Goal: Information Seeking & Learning: Find contact information

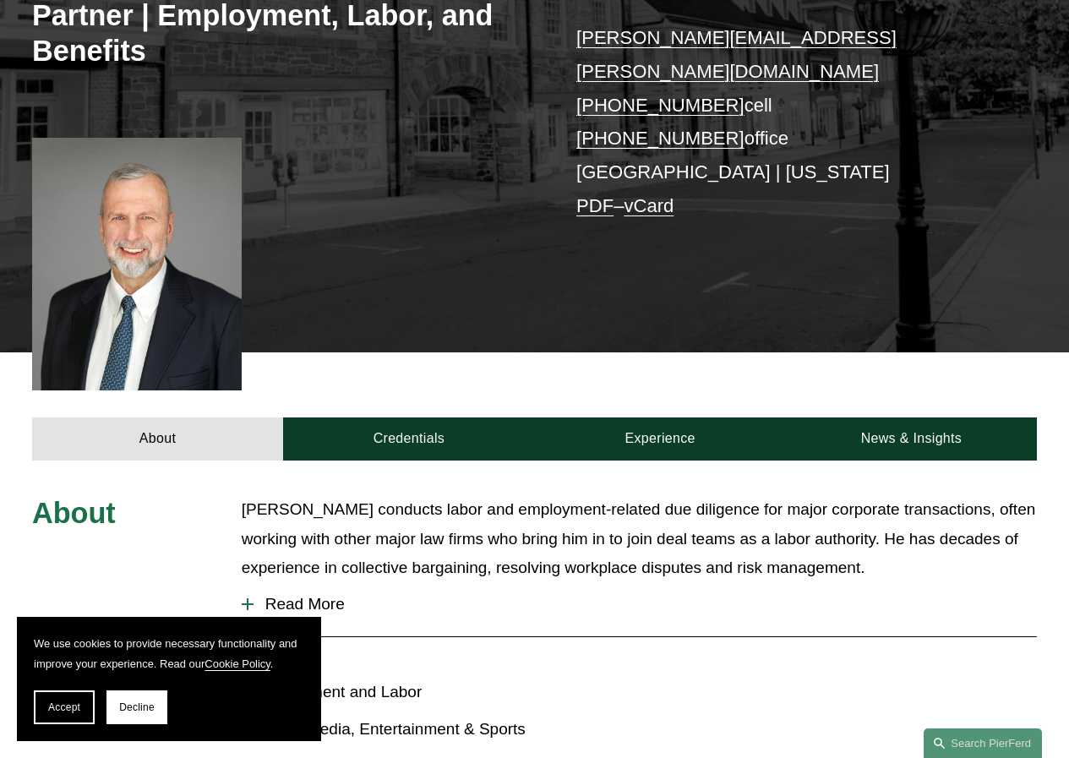
scroll to position [338, 0]
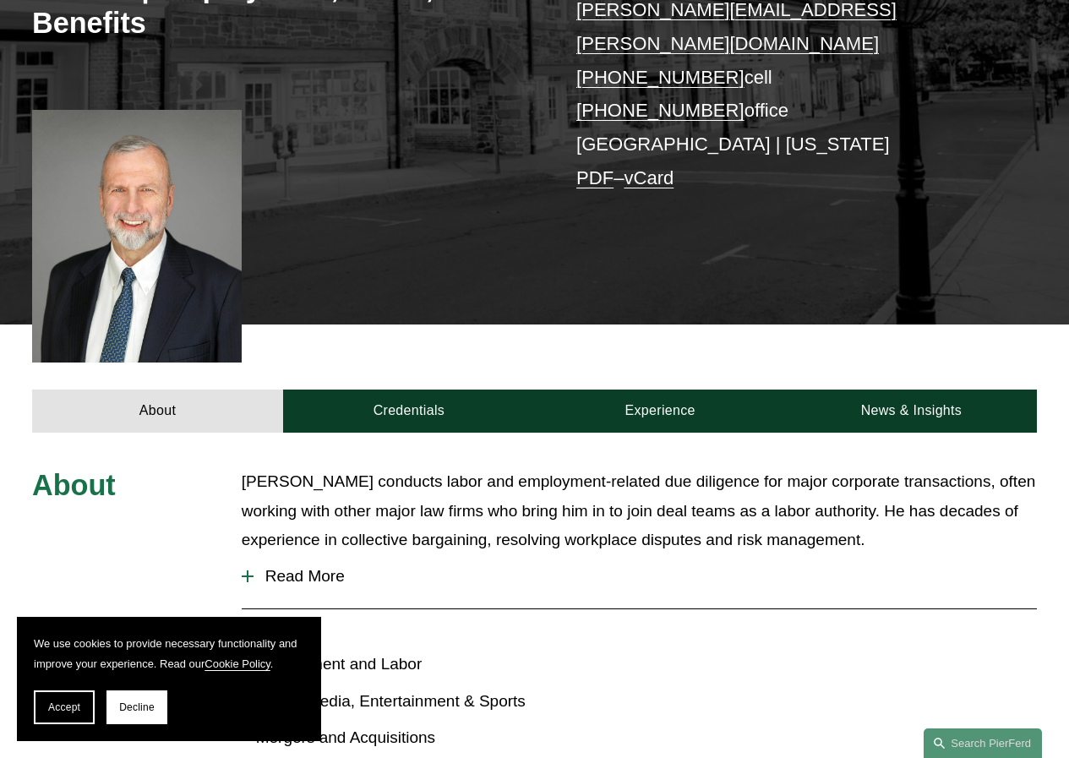
click at [128, 712] on button "Decline" at bounding box center [136, 707] width 61 height 34
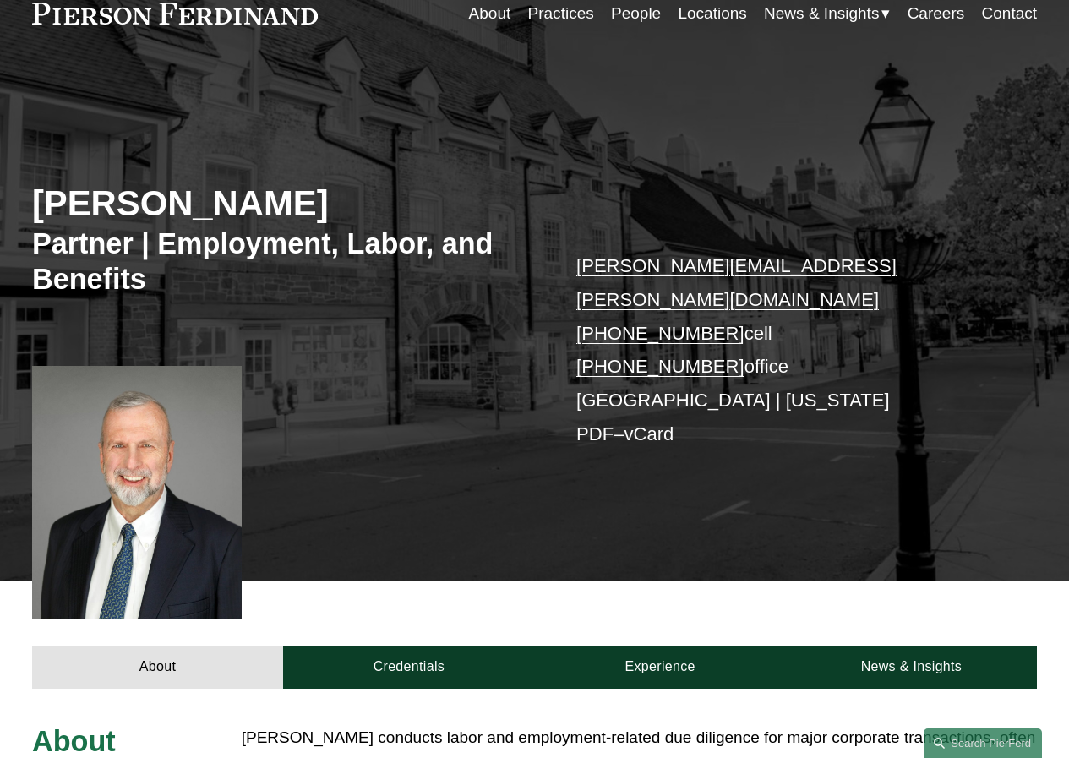
scroll to position [0, 0]
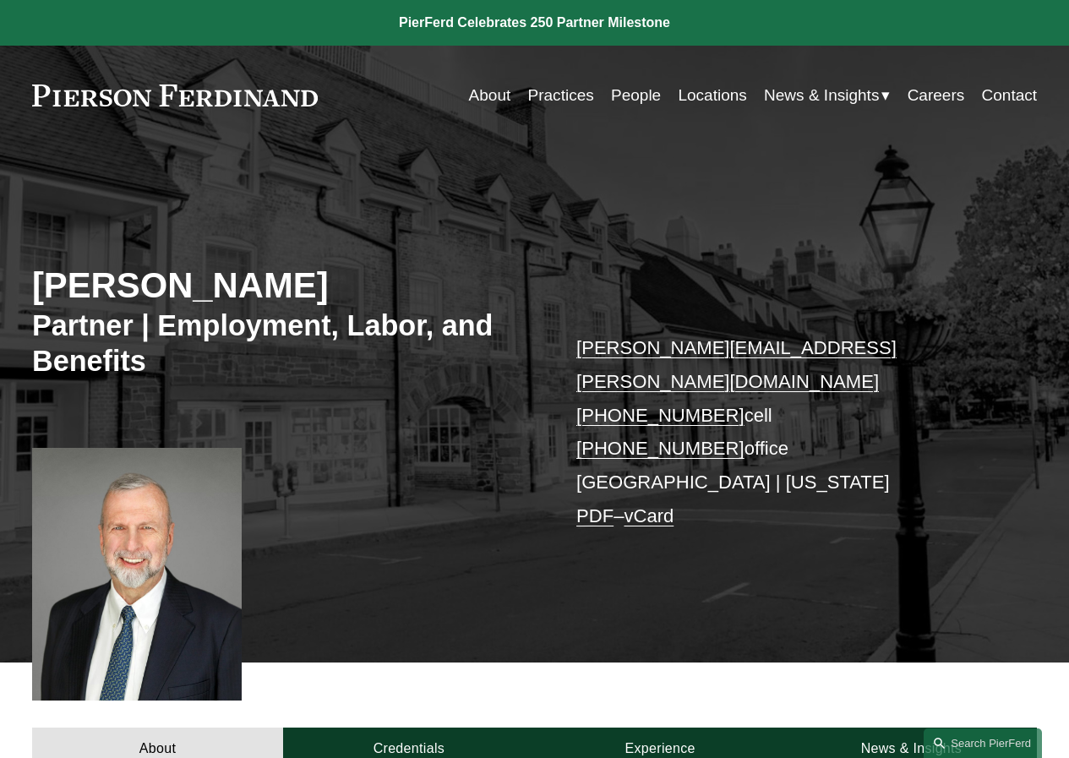
click at [221, 96] on link at bounding box center [175, 95] width 286 height 22
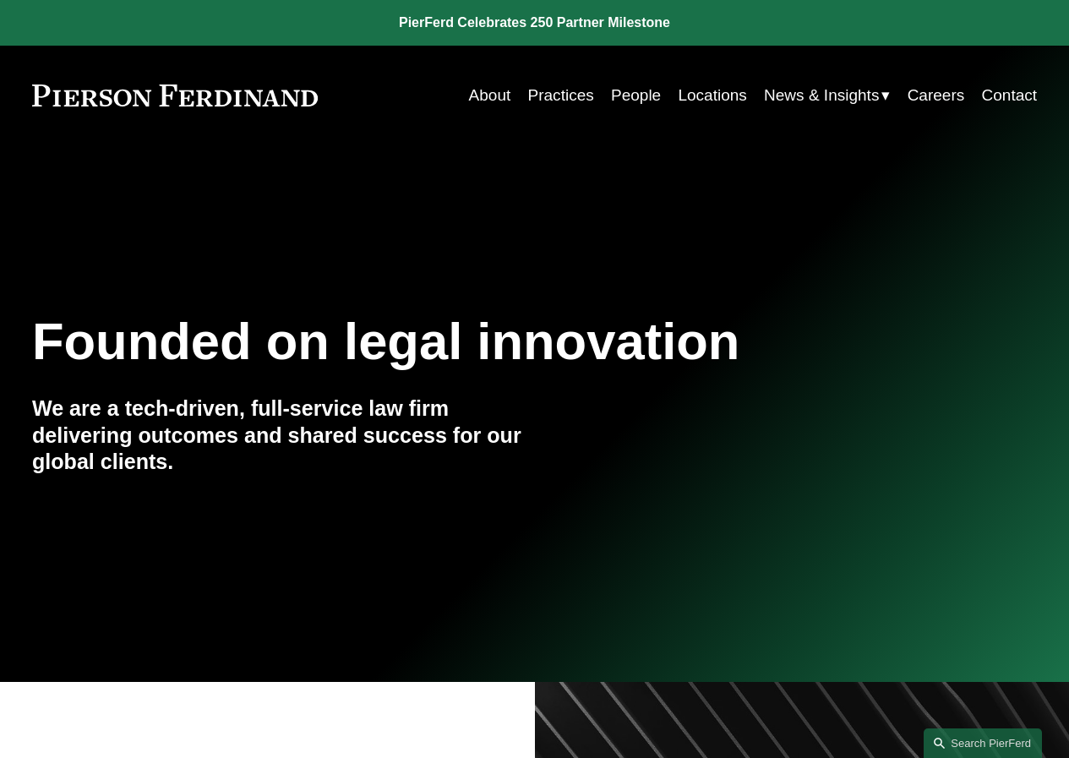
click at [713, 94] on link "Locations" at bounding box center [712, 95] width 68 height 32
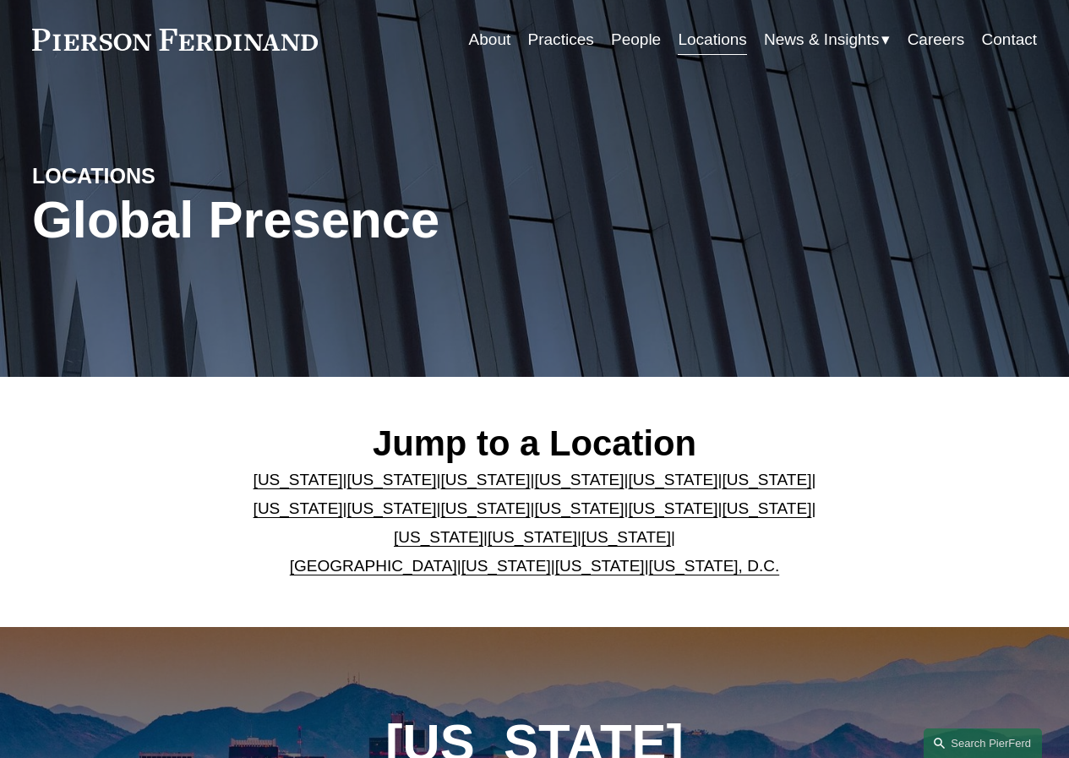
scroll to position [84, 0]
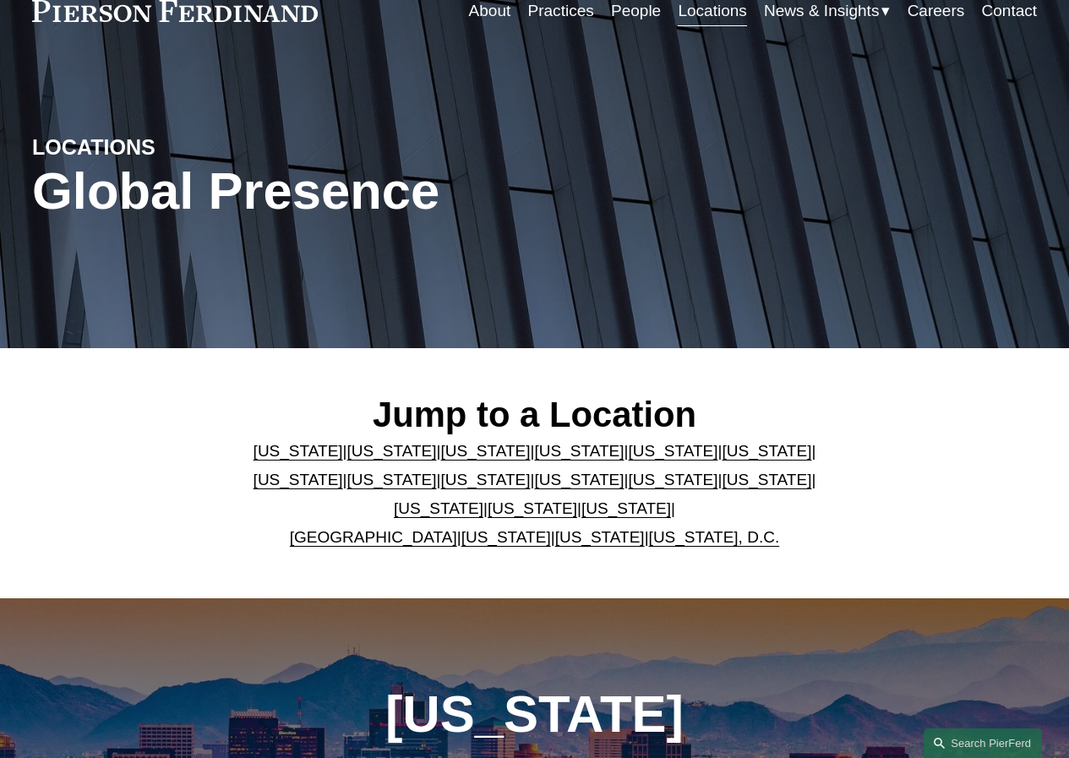
click at [628, 482] on link "[US_STATE]" at bounding box center [673, 480] width 90 height 18
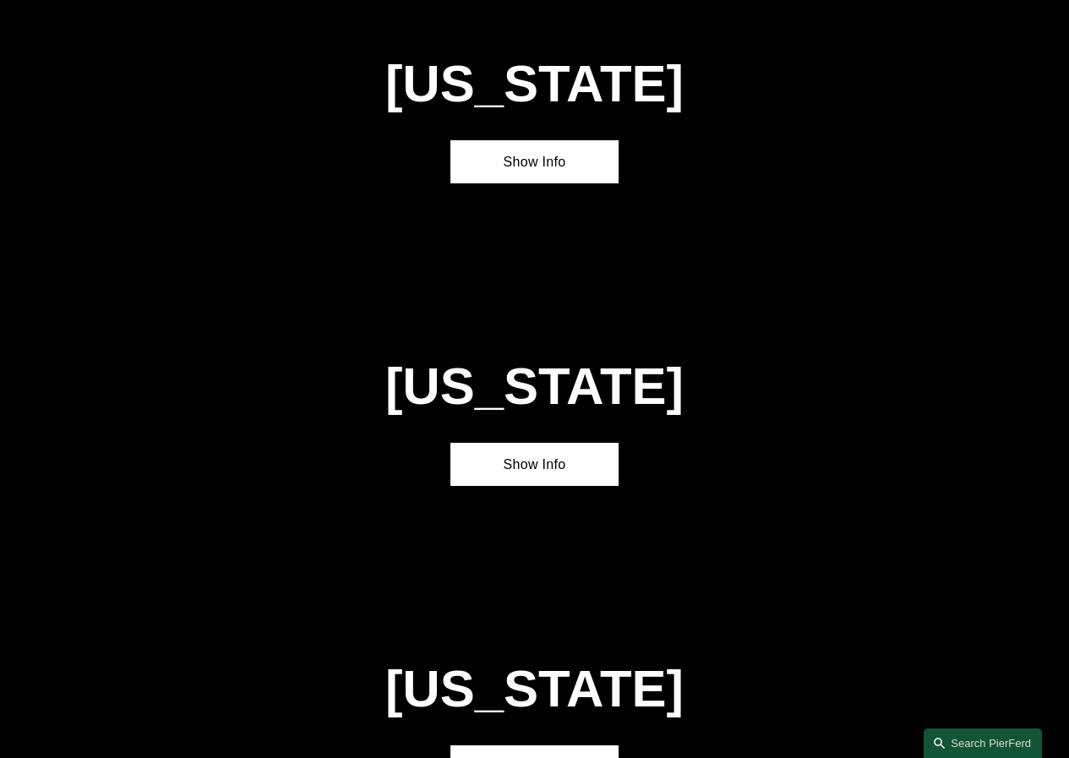
scroll to position [3745, 0]
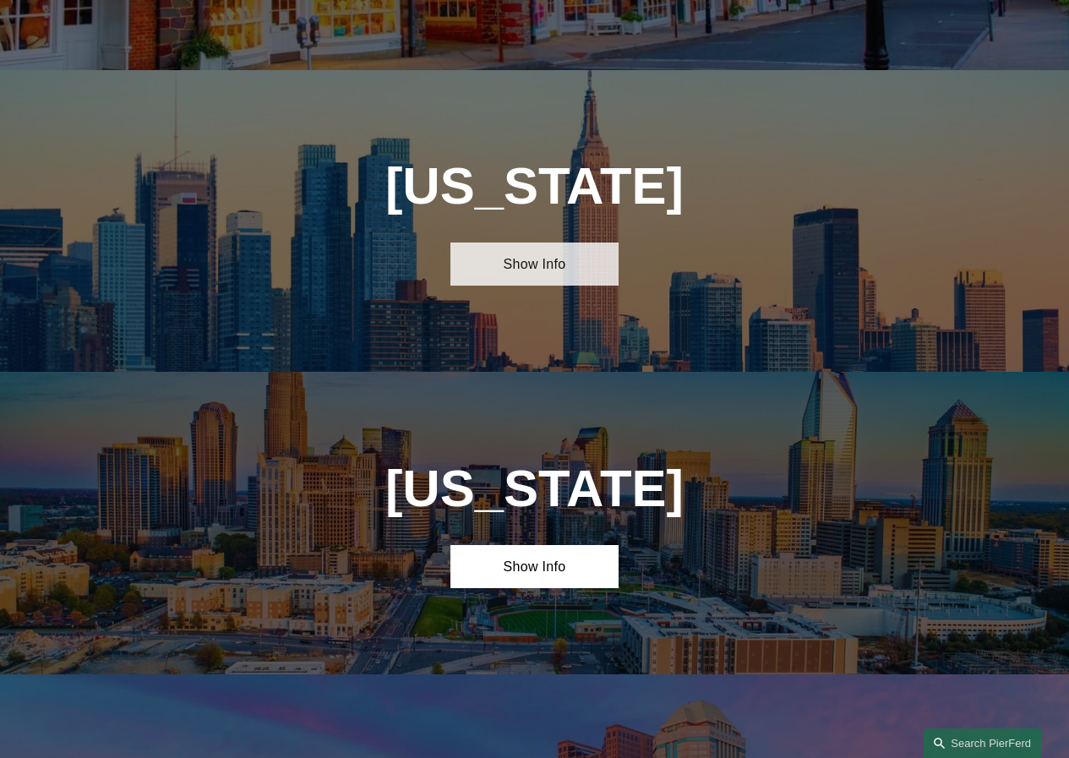
click at [544, 242] on link "Show Info" at bounding box center [533, 263] width 167 height 43
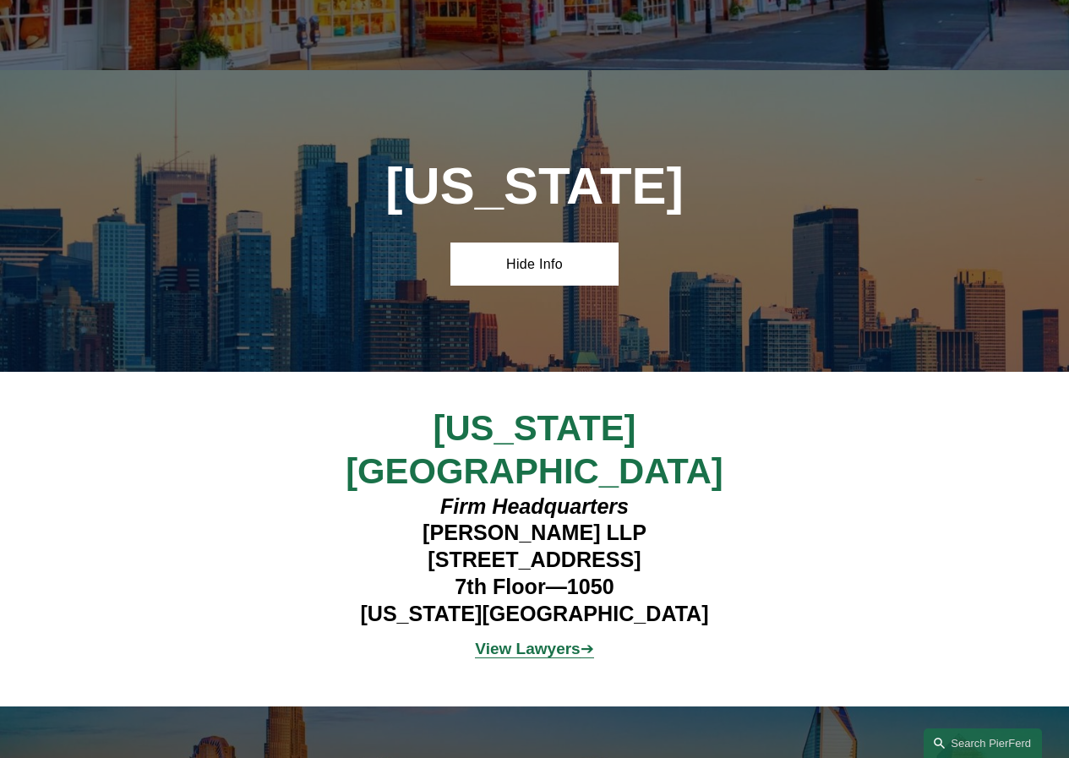
drag, startPoint x: 683, startPoint y: 453, endPoint x: 444, endPoint y: 384, distance: 247.9
click at [422, 493] on h4 "Firm Headquarters [PERSON_NAME] LLP [STREET_ADDRESS][US_STATE]" at bounding box center [534, 560] width 418 height 134
copy h4 "[PERSON_NAME] LLP [STREET_ADDRESS]"
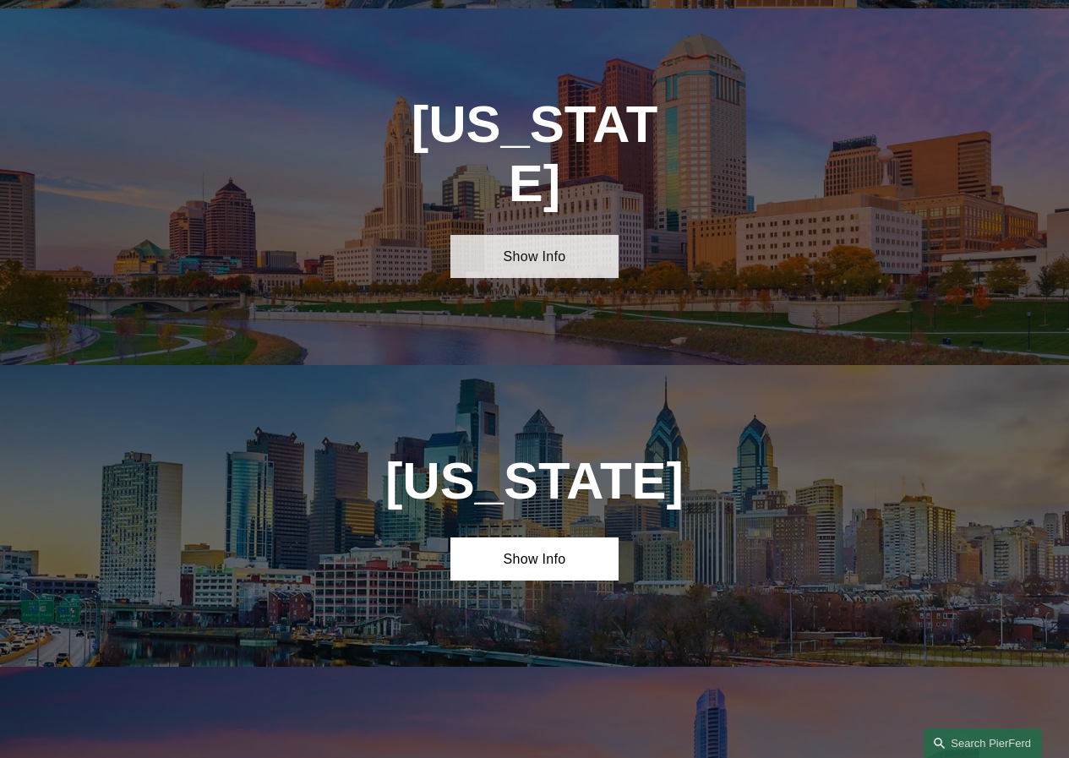
scroll to position [4843, 0]
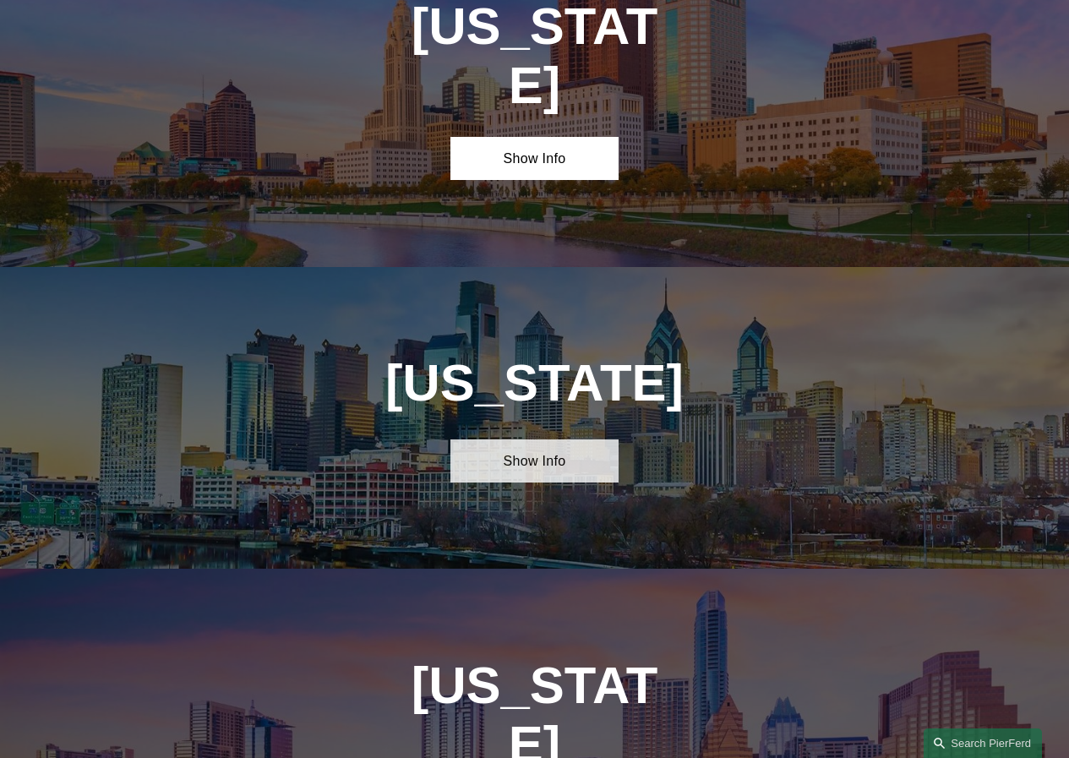
click at [538, 334] on div "[US_STATE] Show Info" at bounding box center [534, 418] width 1069 height 302
click at [542, 439] on link "Show Info" at bounding box center [533, 460] width 167 height 43
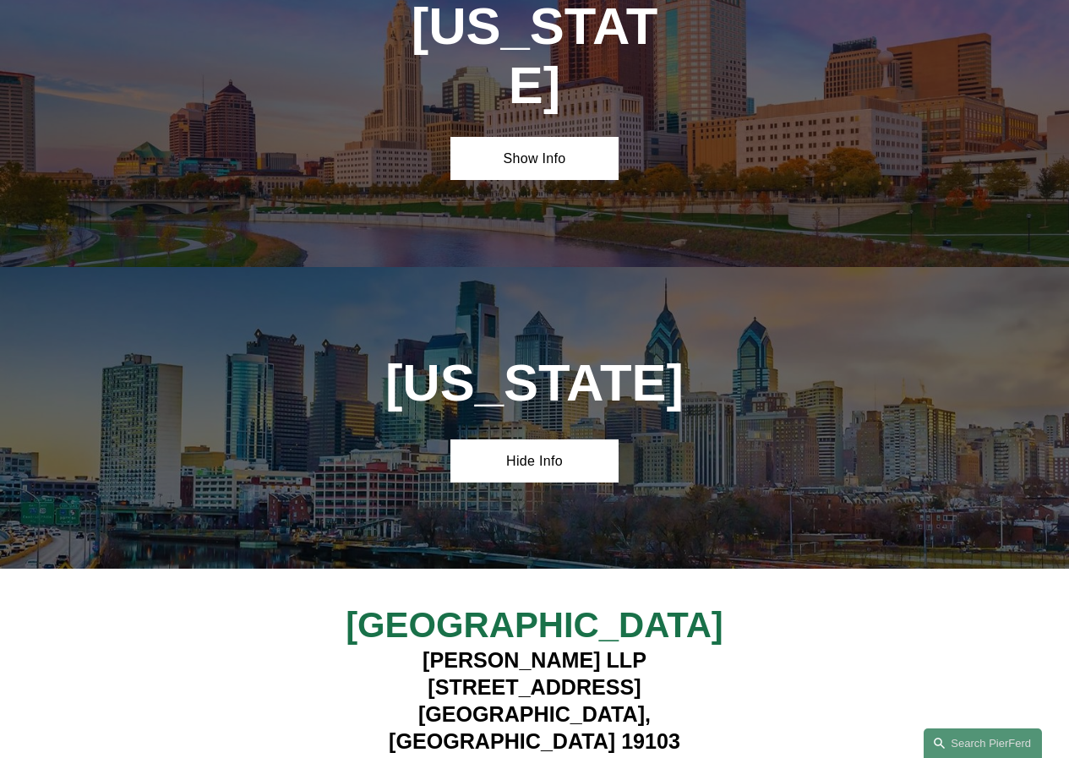
drag, startPoint x: 627, startPoint y: 546, endPoint x: 417, endPoint y: 517, distance: 211.5
click at [417, 647] on h4 "[PERSON_NAME] LLP [STREET_ADDRESS]" at bounding box center [534, 700] width 418 height 107
copy h4 "[PERSON_NAME] LLP [STREET_ADDRESS]"
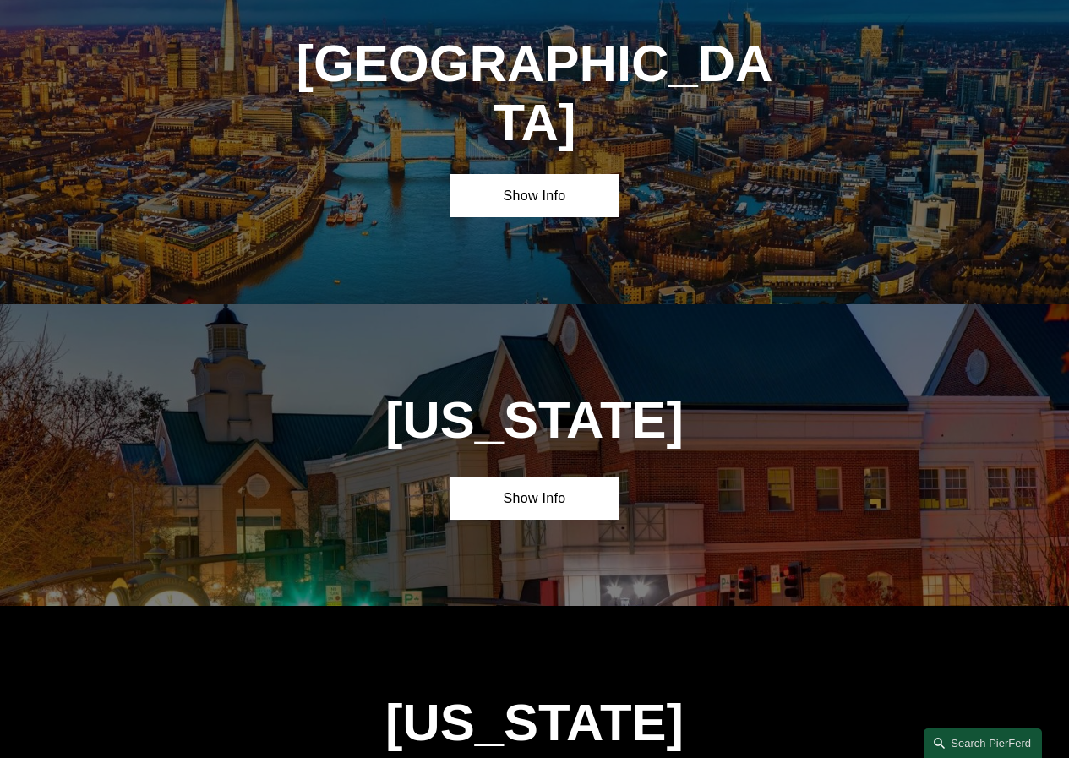
scroll to position [6110, 0]
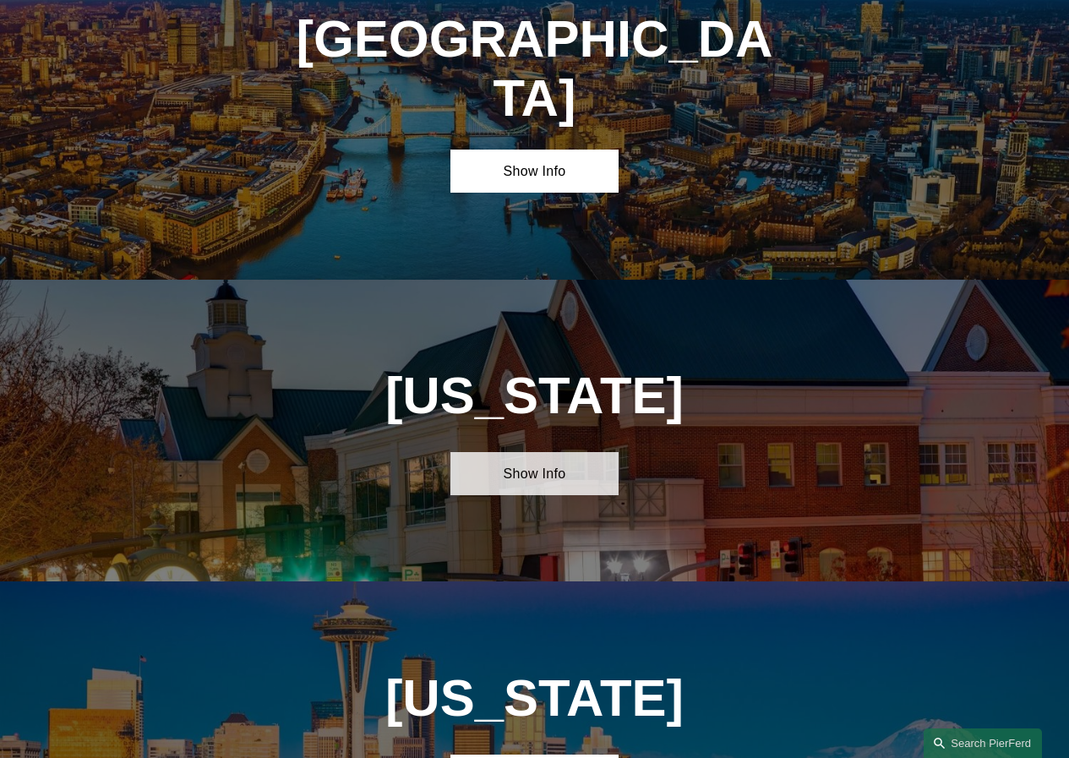
click at [528, 452] on link "Show Info" at bounding box center [533, 473] width 167 height 43
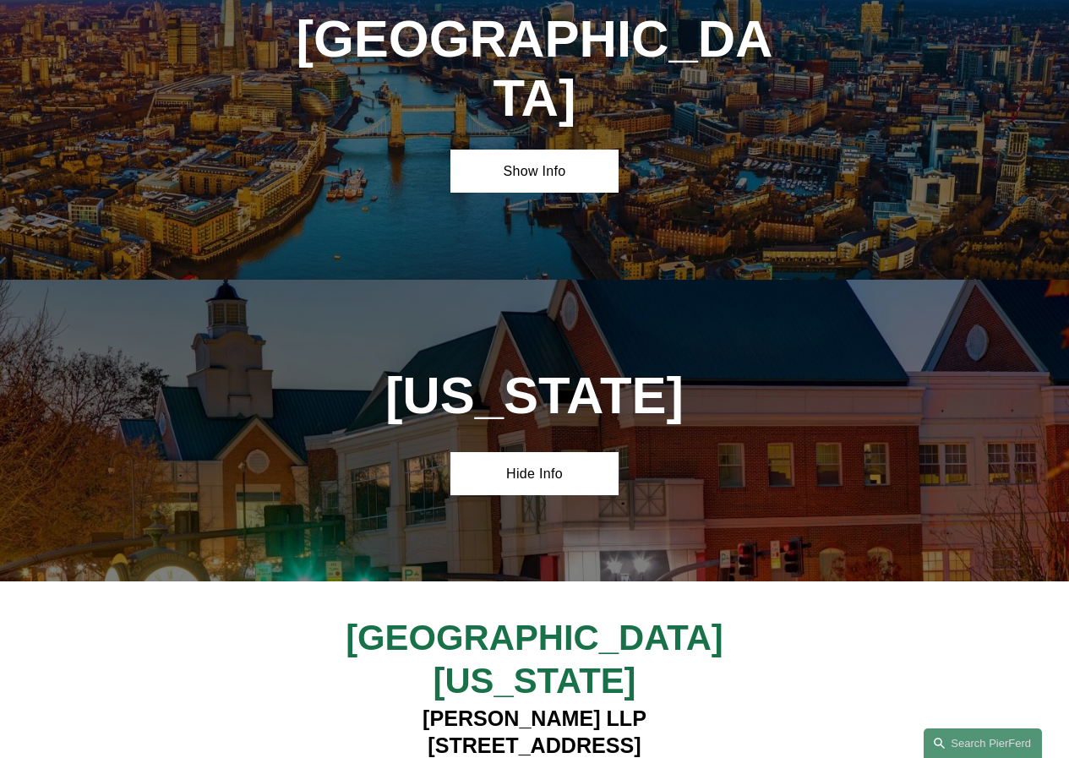
drag, startPoint x: 709, startPoint y: 438, endPoint x: 412, endPoint y: 434, distance: 296.6
click at [412, 705] on h4 "[PERSON_NAME] LLP [STREET_ADDRESS]" at bounding box center [534, 745] width 418 height 81
drag, startPoint x: 557, startPoint y: 468, endPoint x: 380, endPoint y: 441, distance: 178.6
click at [380, 705] on h4 "[PERSON_NAME] LLP [STREET_ADDRESS]" at bounding box center [534, 745] width 418 height 81
copy h4 "[STREET_ADDRESS]"
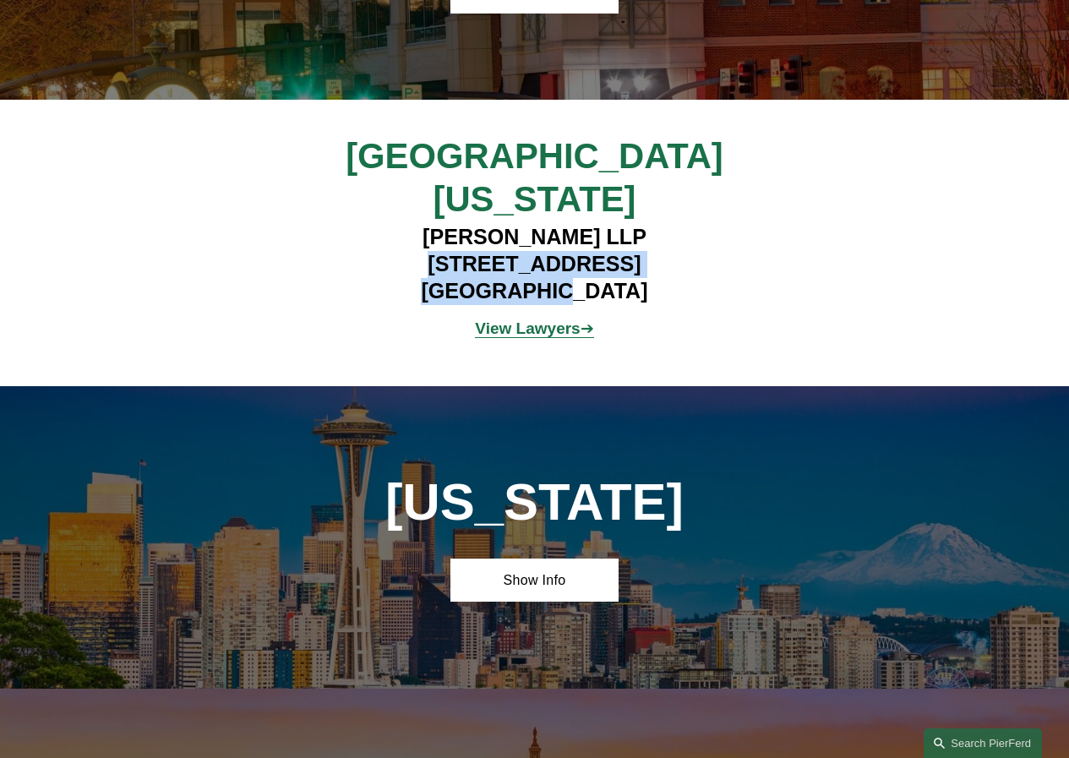
scroll to position [6617, 0]
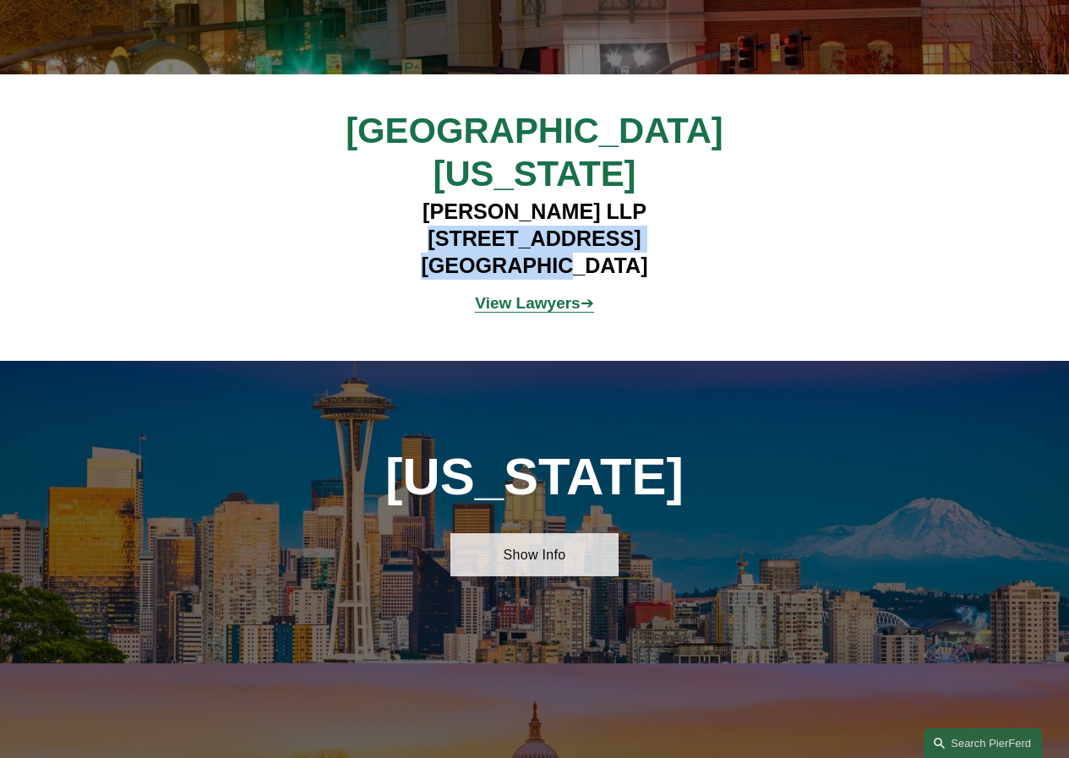
click at [567, 533] on link "Show Info" at bounding box center [533, 554] width 167 height 43
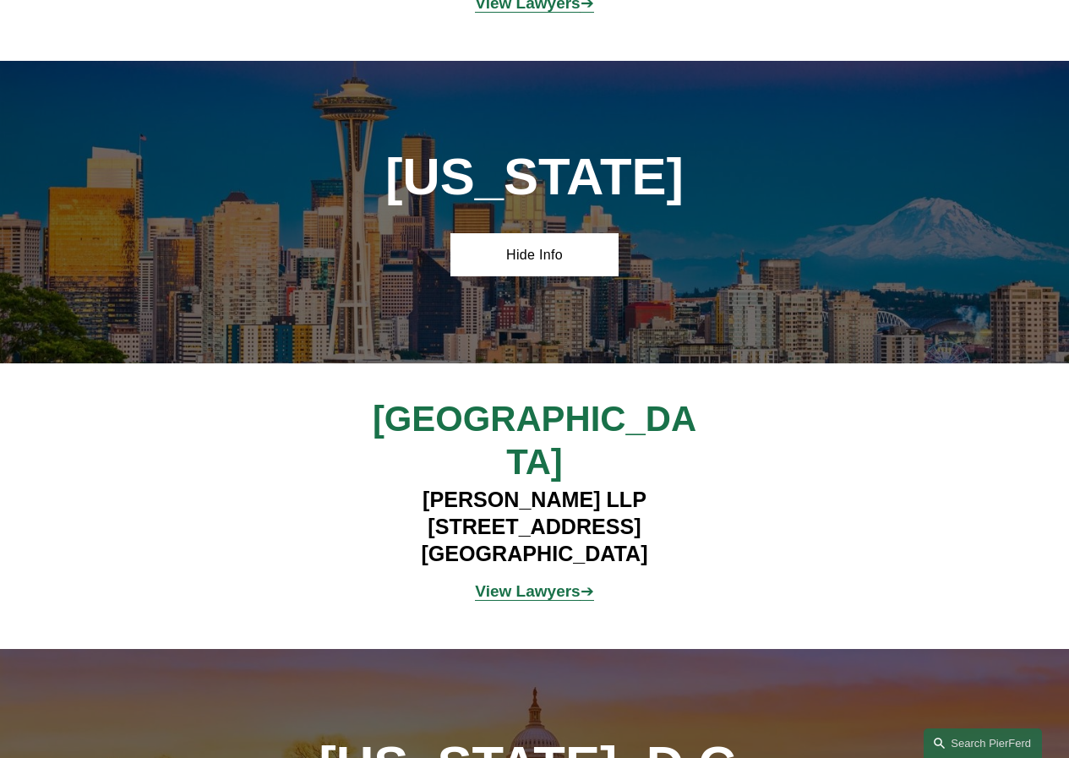
scroll to position [6955, 0]
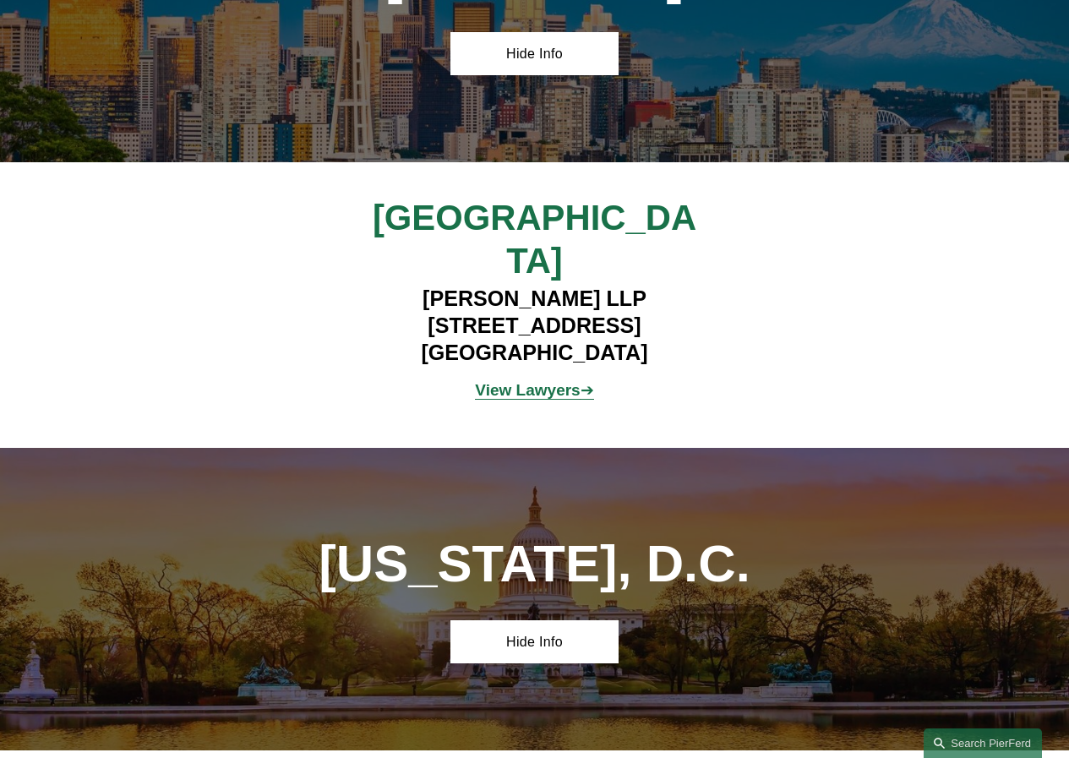
scroll to position [7124, 0]
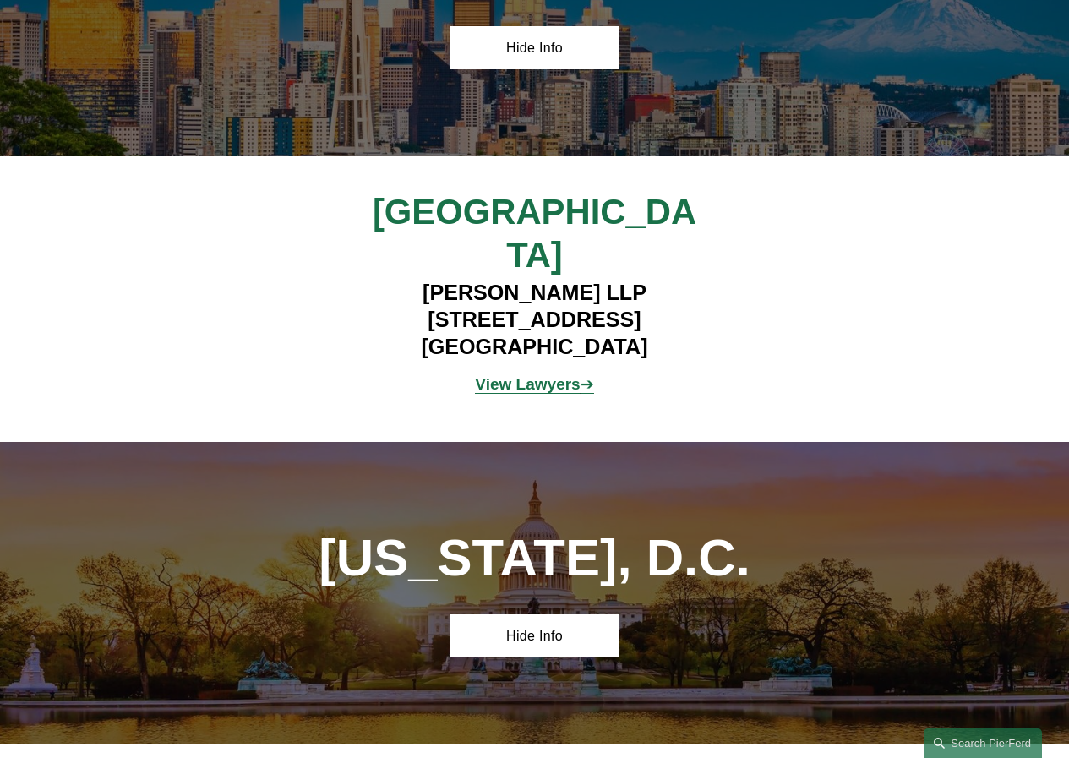
drag, startPoint x: 542, startPoint y: 556, endPoint x: 338, endPoint y: 521, distance: 206.5
copy h4 "[STREET_ADDRESS][US_STATE][US_STATE]"
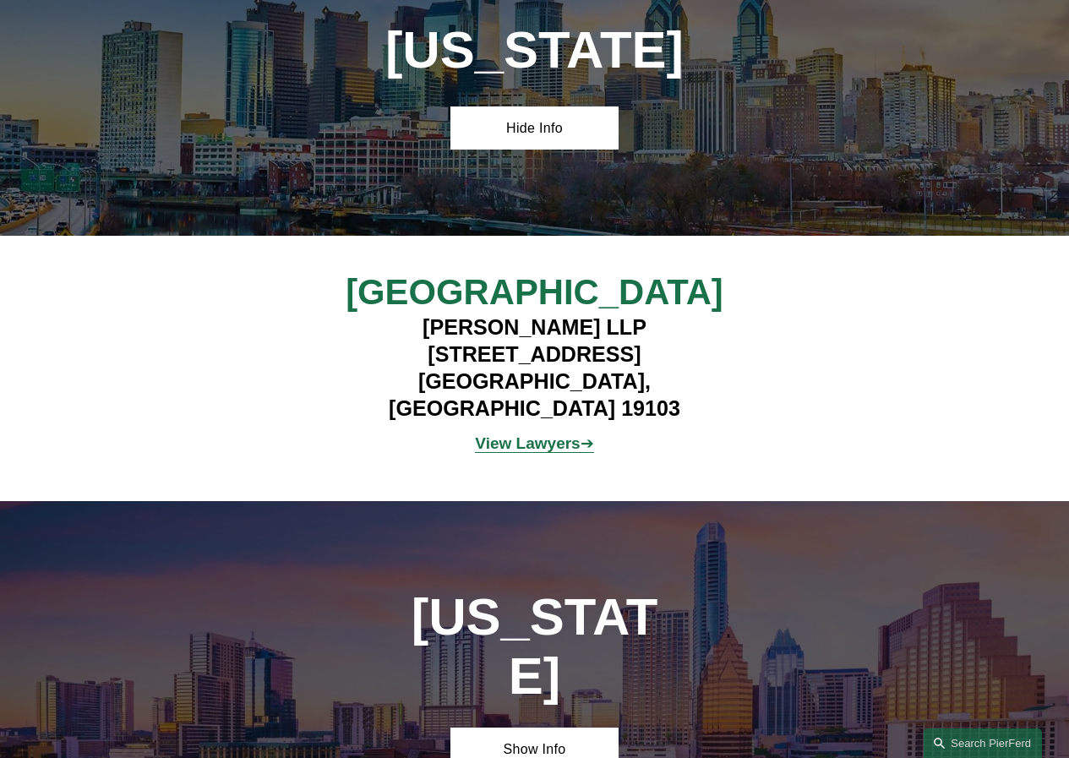
scroll to position [5177, 0]
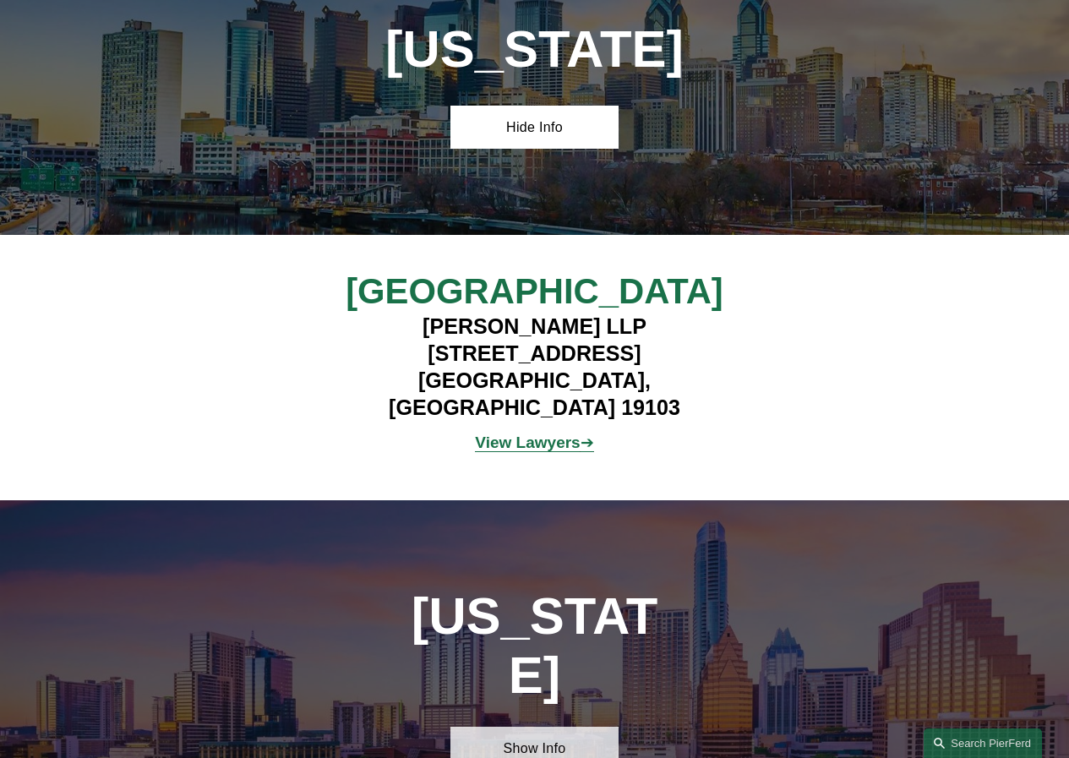
click at [574, 727] on link "Show Info" at bounding box center [533, 748] width 167 height 43
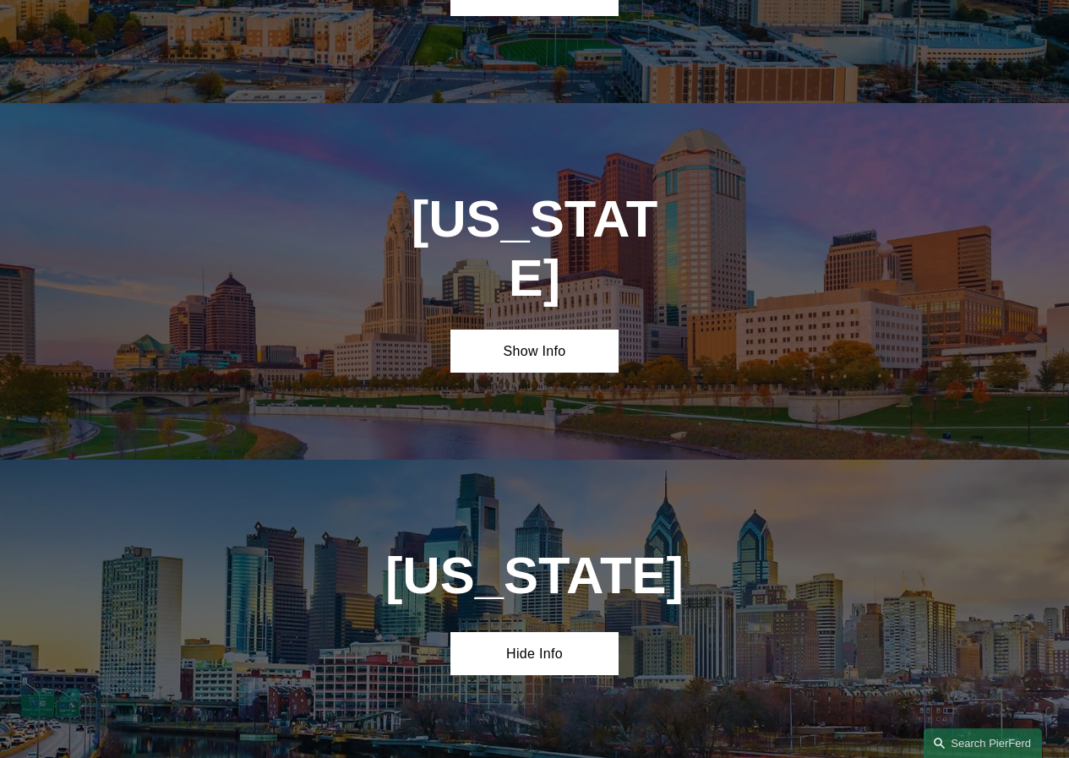
scroll to position [4501, 0]
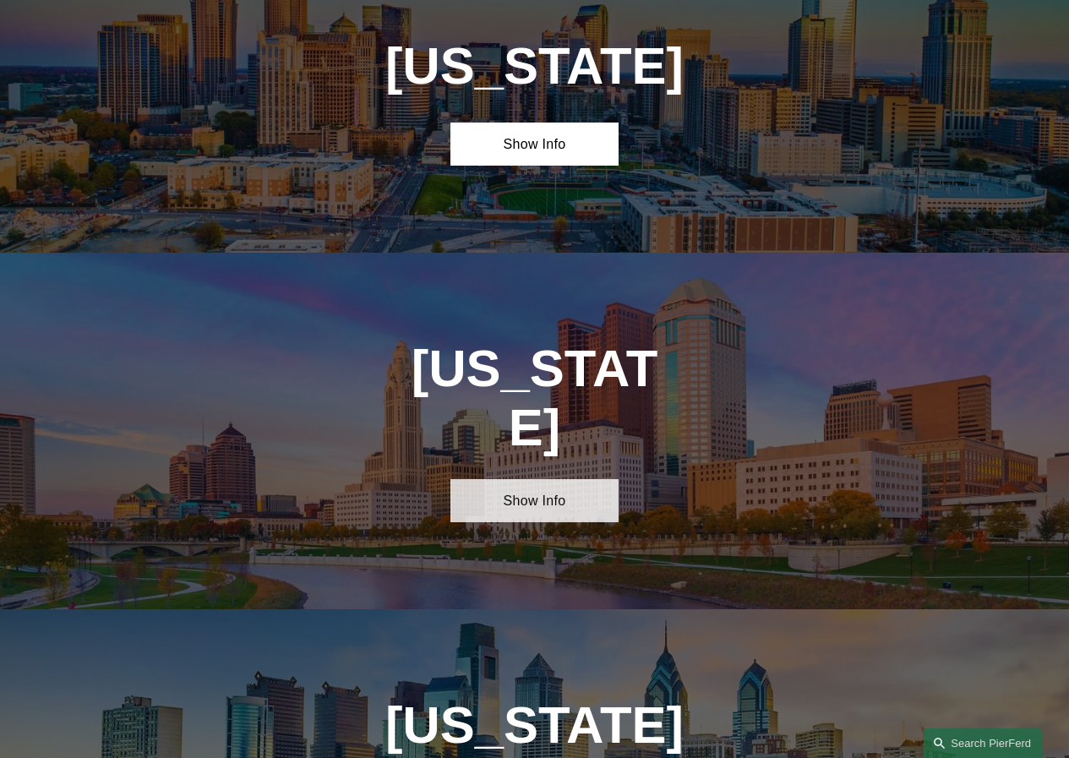
click at [547, 479] on link "Show Info" at bounding box center [533, 500] width 167 height 43
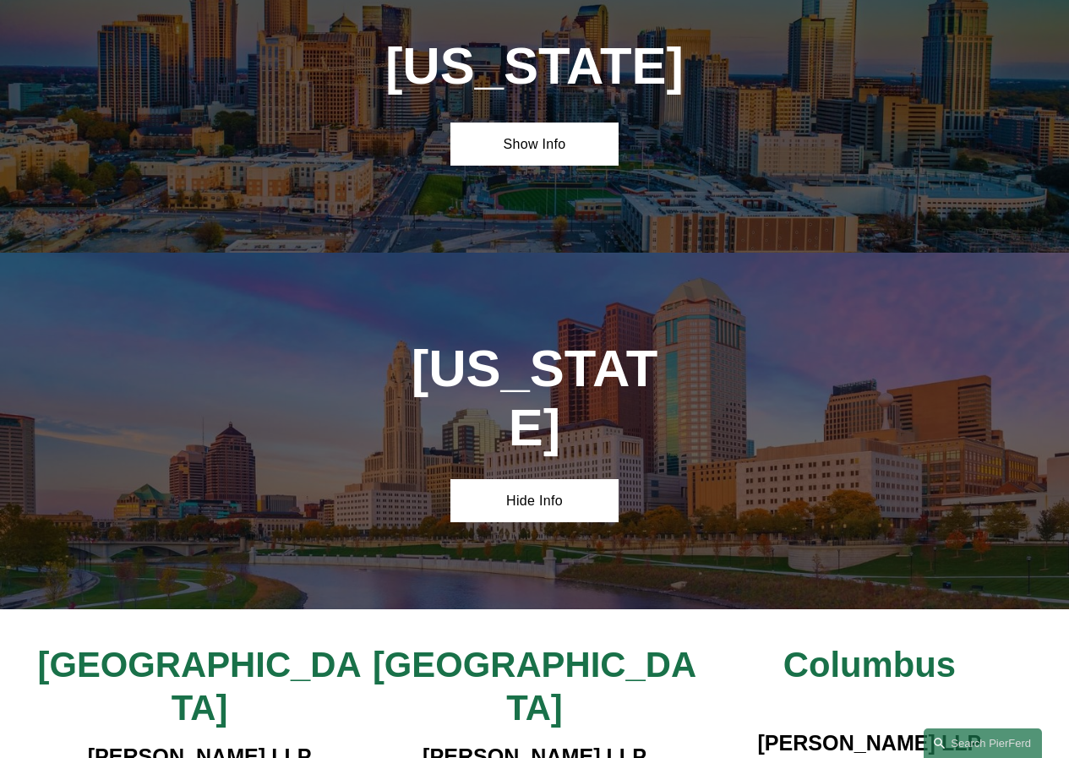
drag, startPoint x: 476, startPoint y: 574, endPoint x: 531, endPoint y: 602, distance: 61.6
copy h4 "[STREET_ADDRESS]"
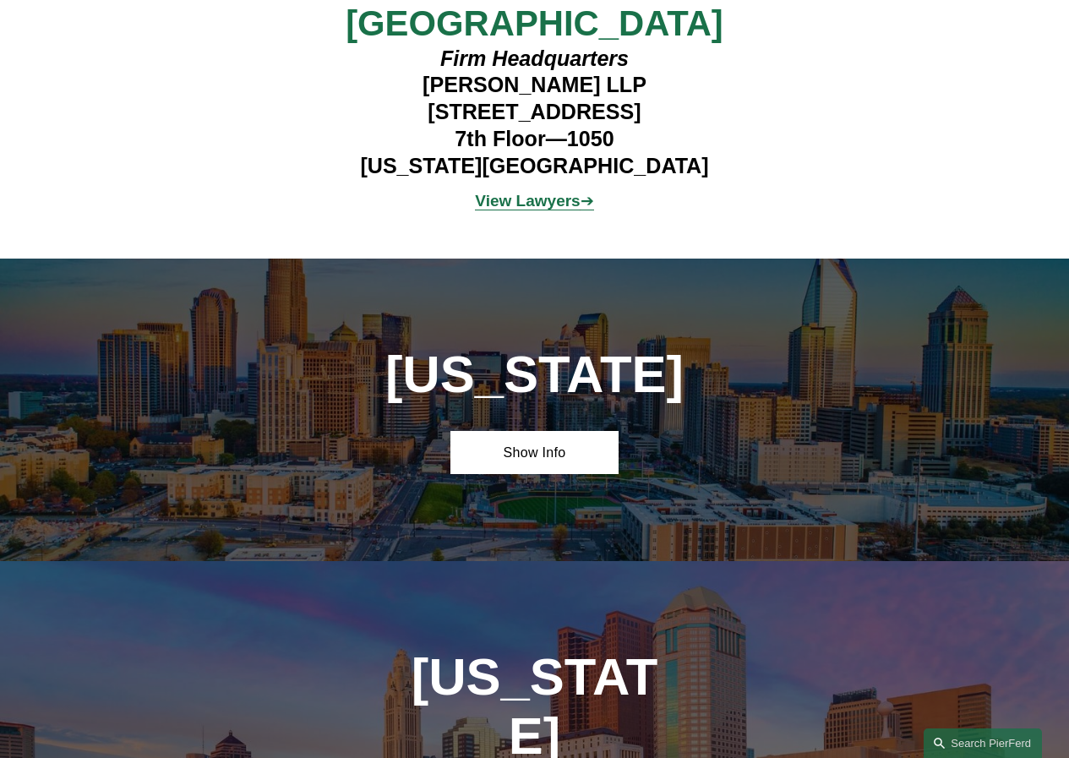
scroll to position [4163, 0]
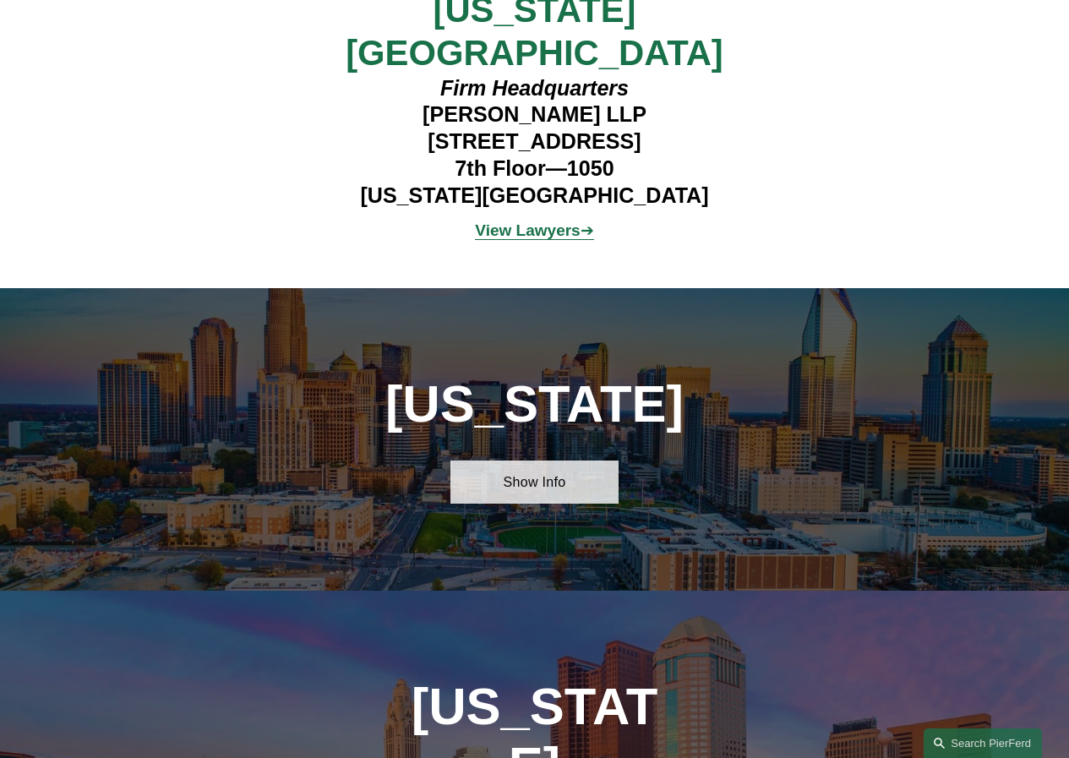
click at [556, 460] on link "Show Info" at bounding box center [533, 481] width 167 height 43
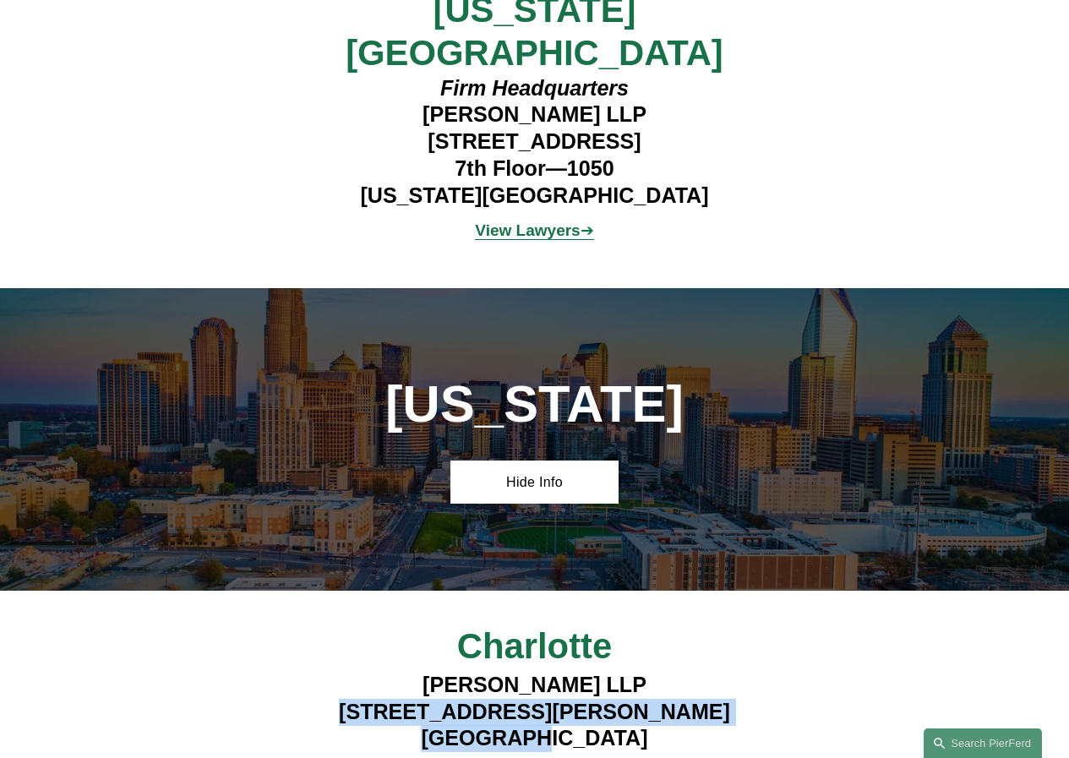
drag, startPoint x: 524, startPoint y: 638, endPoint x: 354, endPoint y: 604, distance: 173.2
click at [360, 672] on h4 "[PERSON_NAME] LLP [STREET_ADDRESS][PERSON_NAME]" at bounding box center [534, 712] width 503 height 81
copy h4 "[STREET_ADDRESS][PERSON_NAME]"
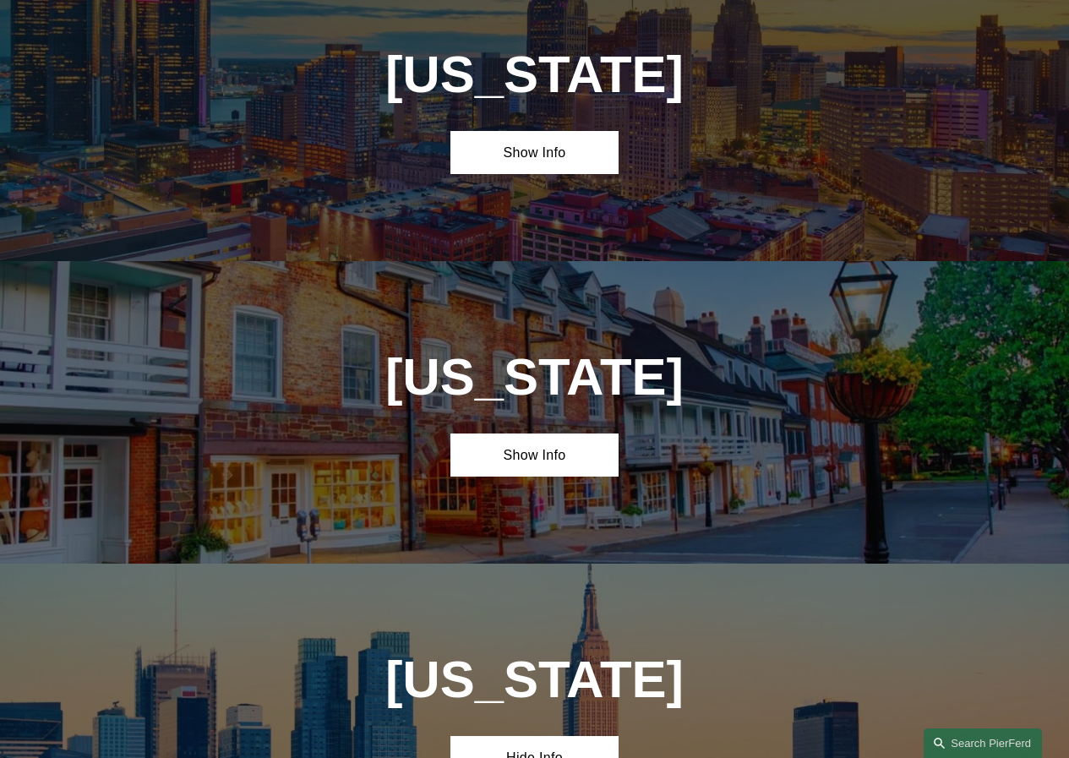
scroll to position [3233, 0]
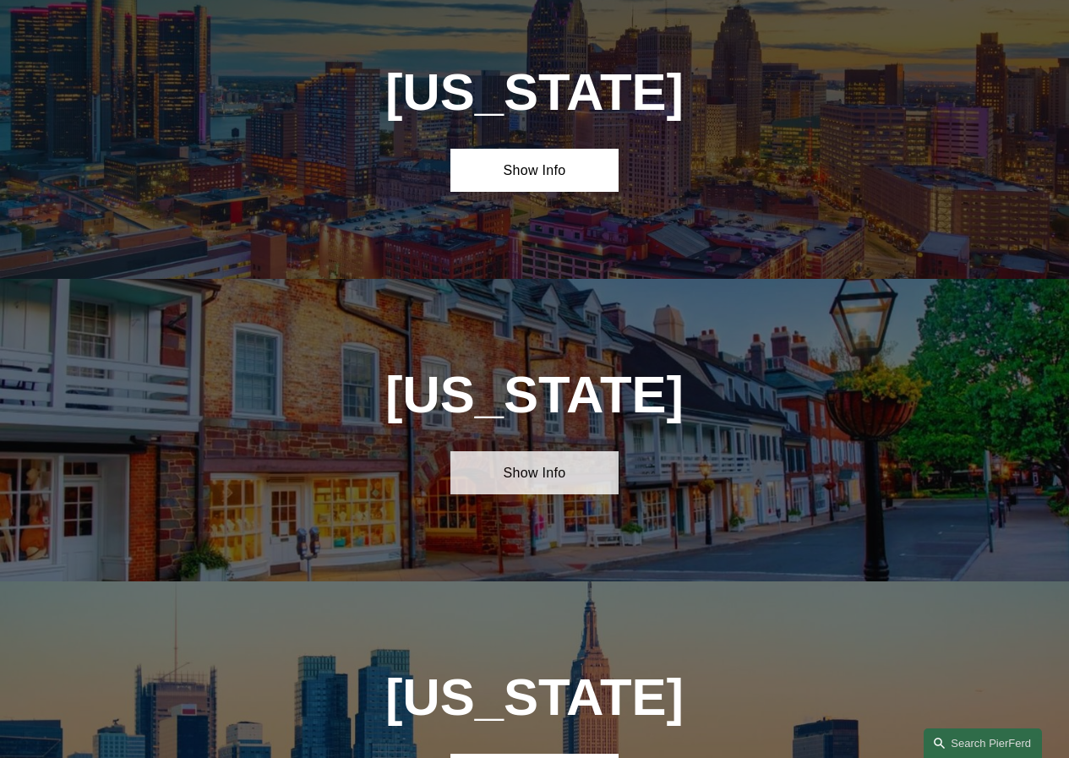
click at [534, 451] on link "Show Info" at bounding box center [533, 472] width 167 height 43
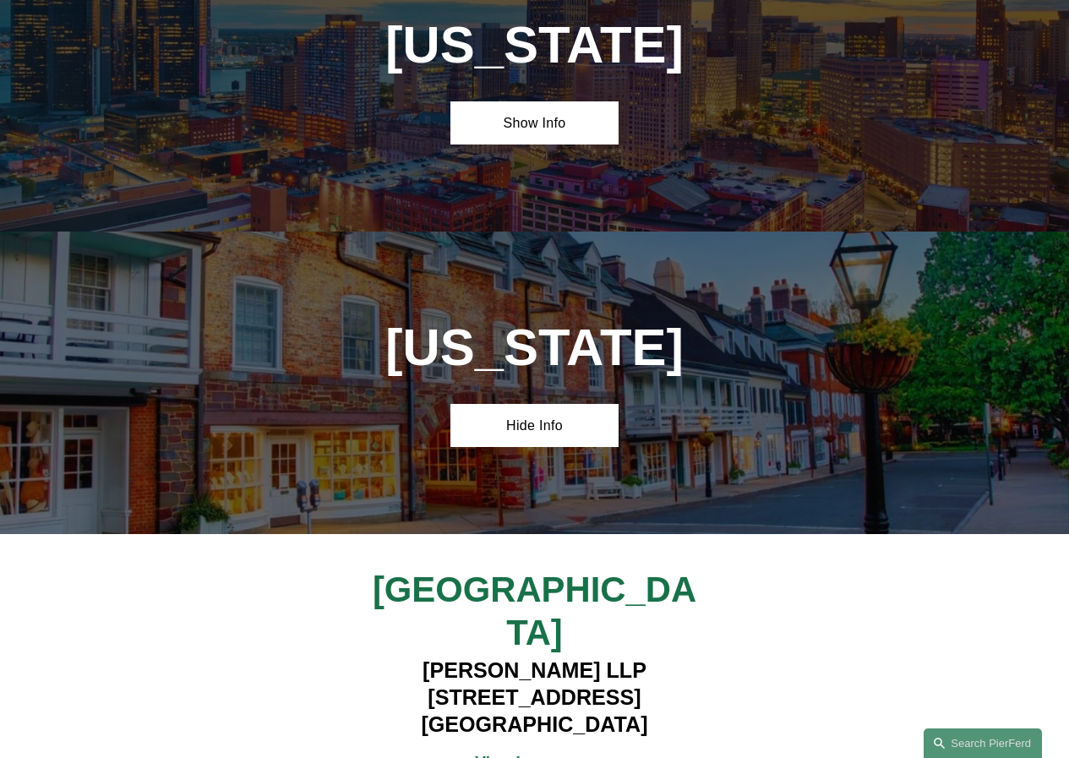
scroll to position [3318, 0]
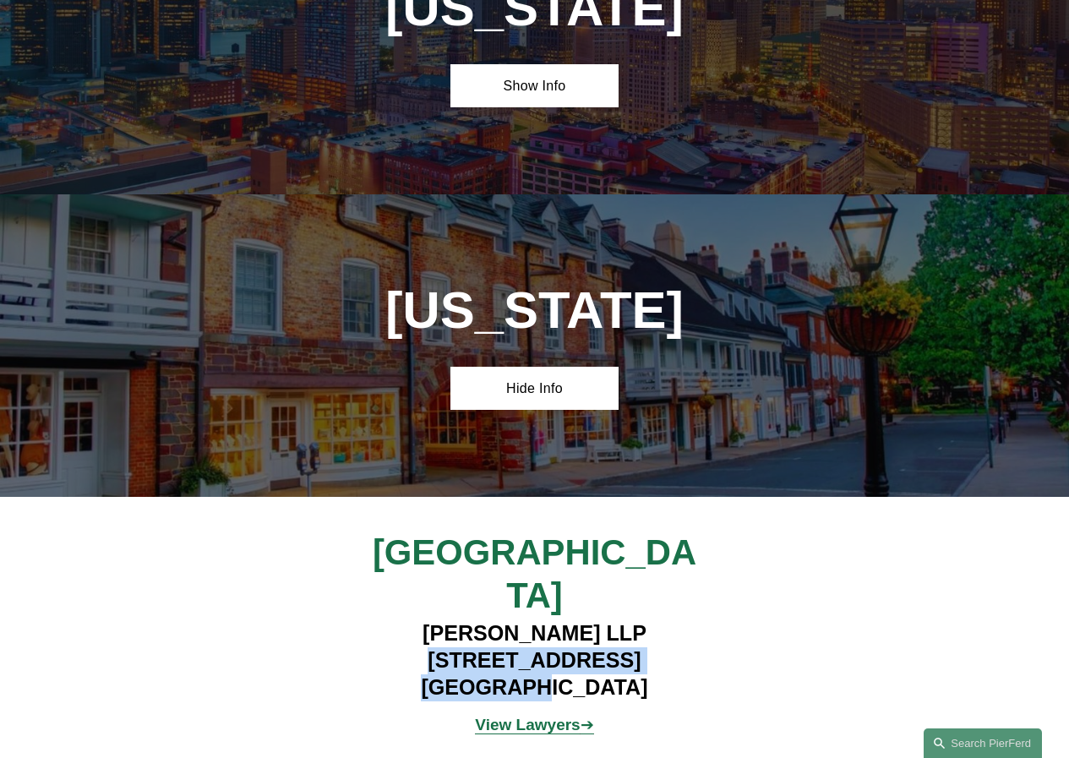
drag, startPoint x: 376, startPoint y: 544, endPoint x: 527, endPoint y: 577, distance: 154.8
click at [527, 620] on h4 "[PERSON_NAME] LLP [STREET_ADDRESS]" at bounding box center [534, 660] width 418 height 81
copy h4 "[GEOGRAPHIC_DATA], [GEOGRAPHIC_DATA]"
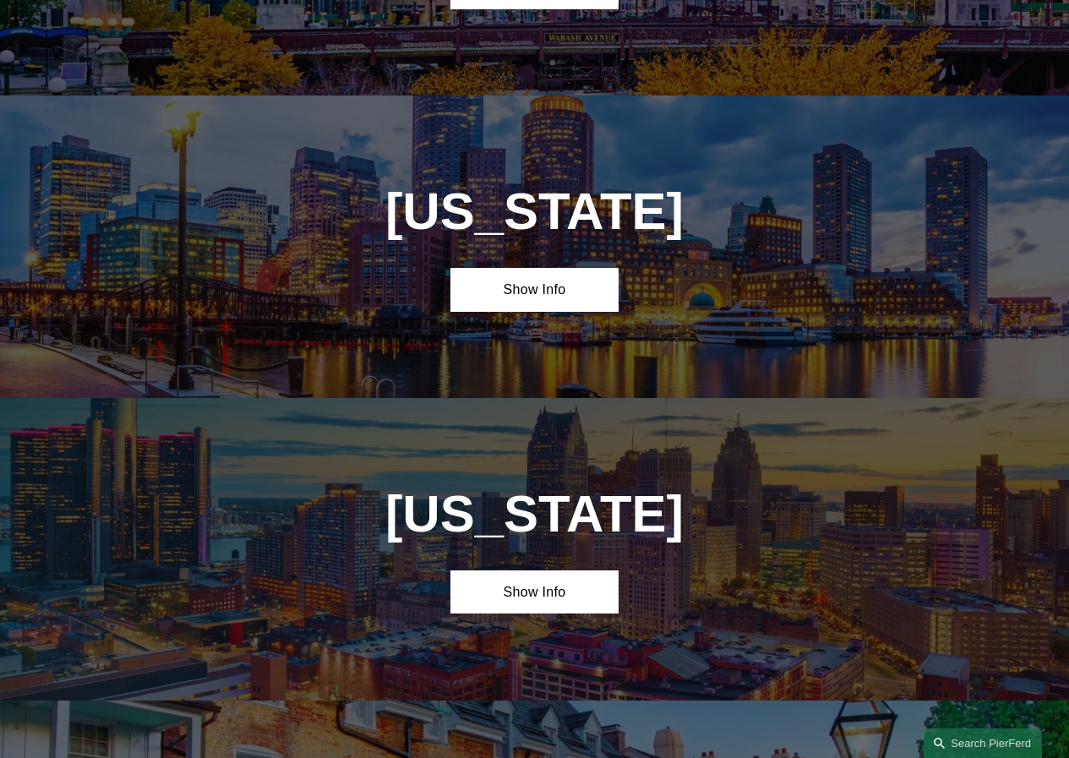
scroll to position [2811, 0]
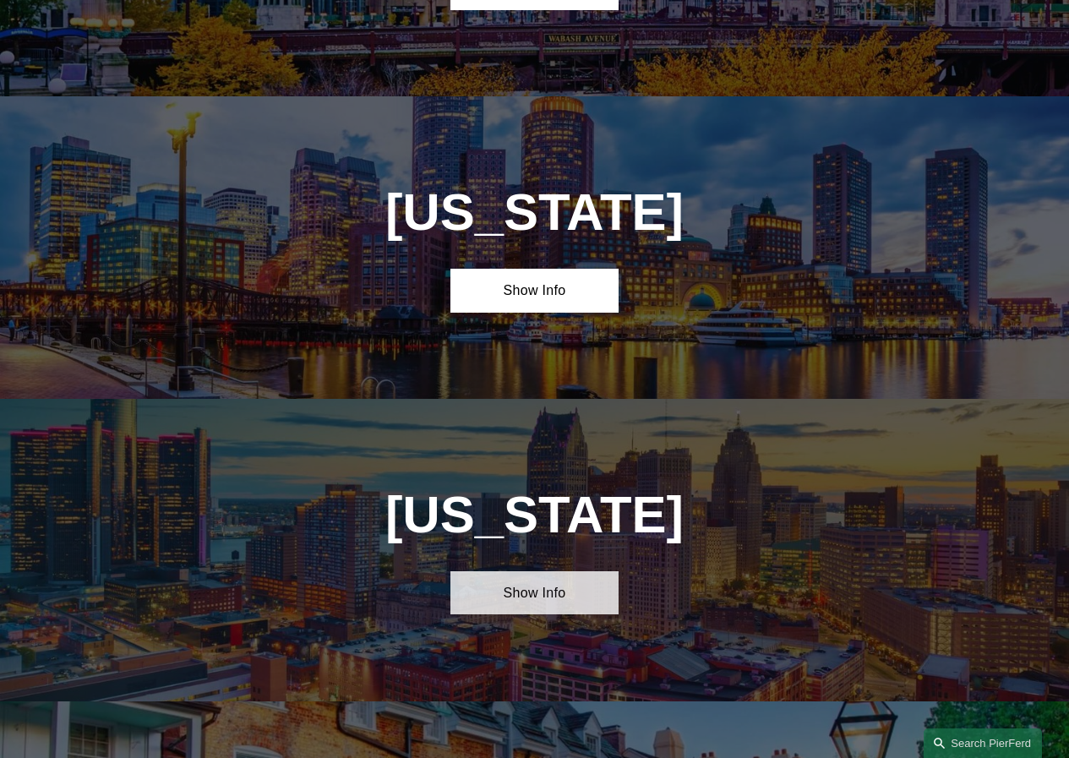
click at [564, 571] on link "Show Info" at bounding box center [533, 592] width 167 height 43
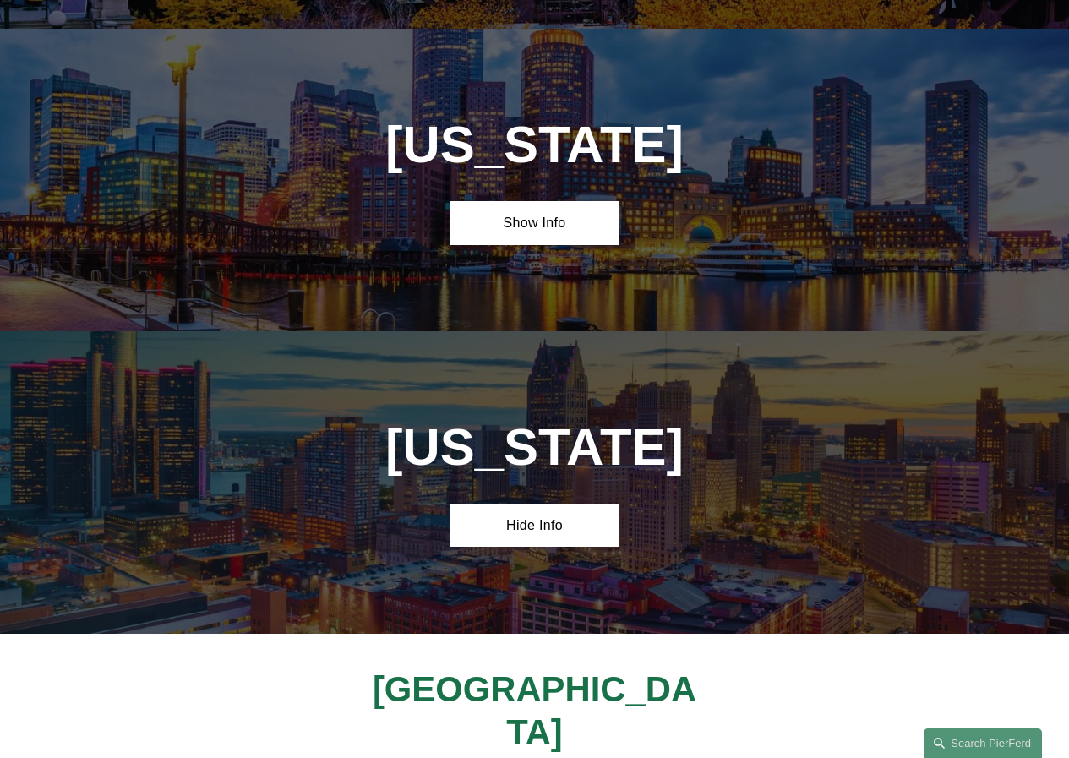
scroll to position [2980, 0]
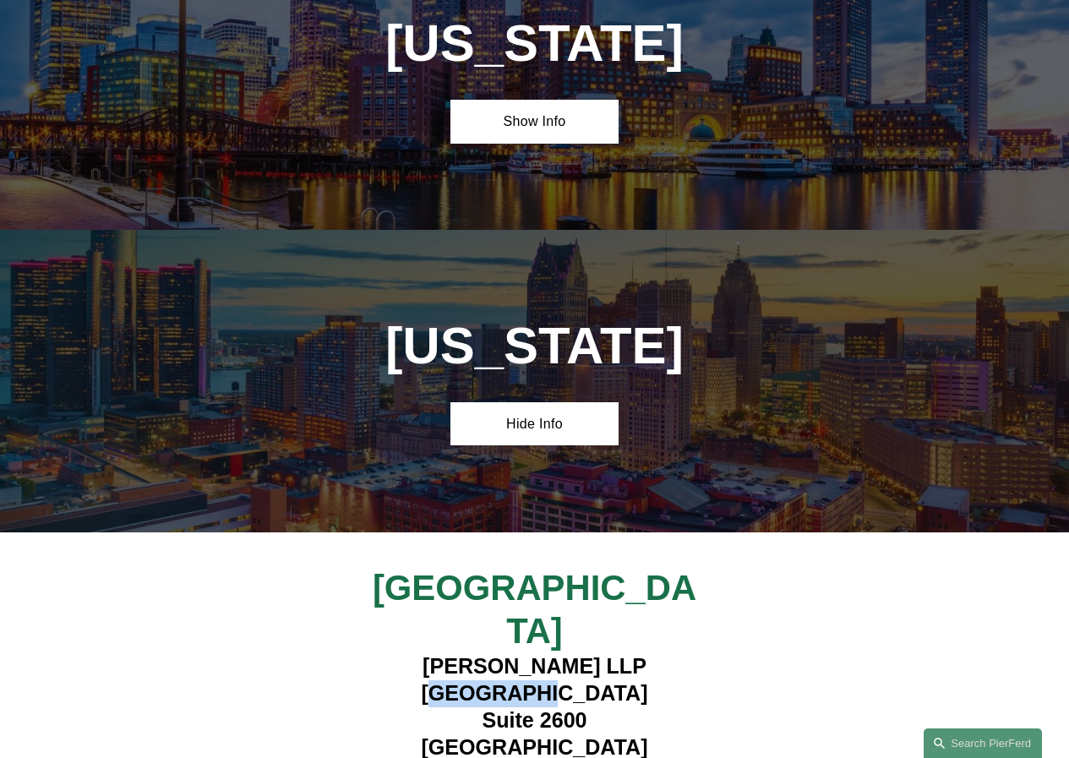
drag, startPoint x: 448, startPoint y: 575, endPoint x: 524, endPoint y: 578, distance: 76.1
click at [524, 653] on h4 "[PERSON_NAME] LLP [STREET_ADDRESS]" at bounding box center [534, 706] width 418 height 107
click at [389, 653] on h4 "[PERSON_NAME] LLP [STREET_ADDRESS]" at bounding box center [534, 706] width 418 height 107
drag, startPoint x: 419, startPoint y: 577, endPoint x: 510, endPoint y: 626, distance: 103.6
click at [514, 653] on h4 "[PERSON_NAME] LLP [STREET_ADDRESS]" at bounding box center [534, 706] width 418 height 107
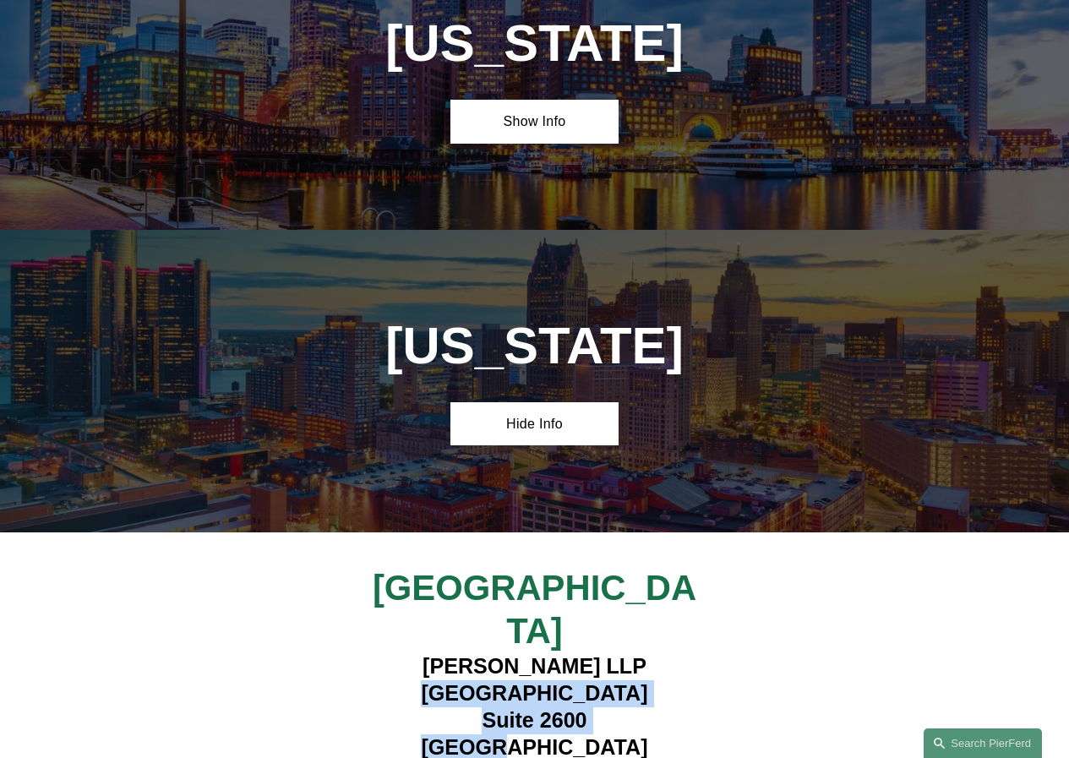
copy h4 "[STREET_ADDRESS]"
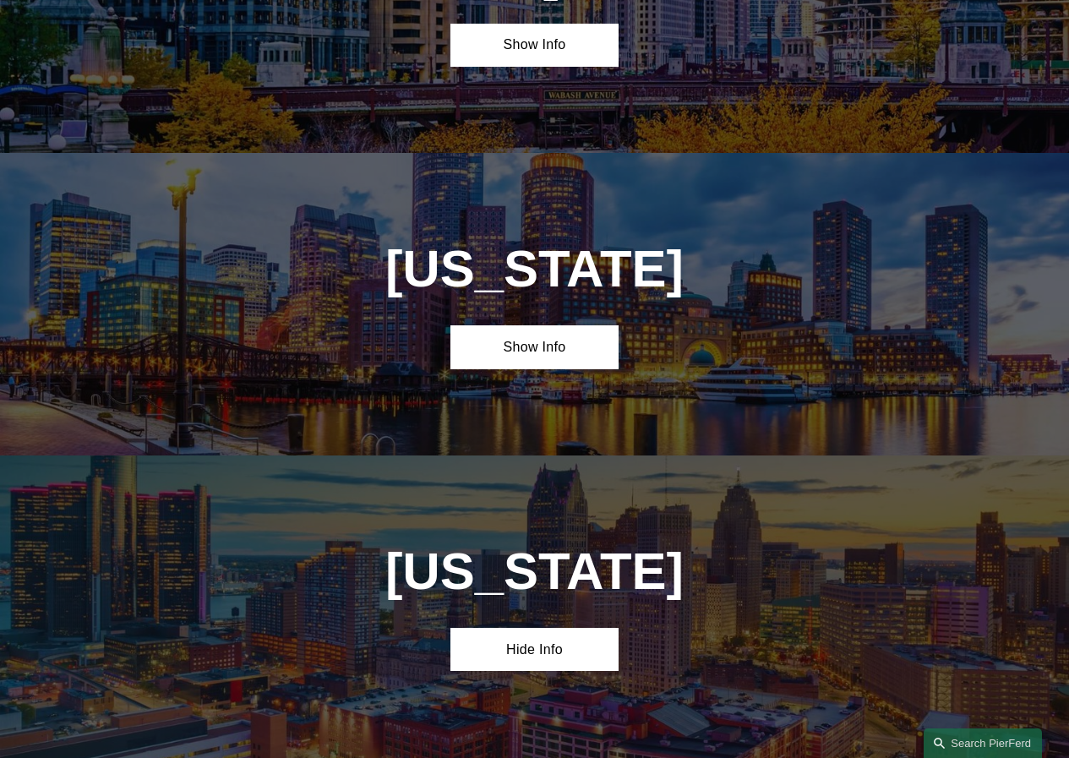
scroll to position [2726, 0]
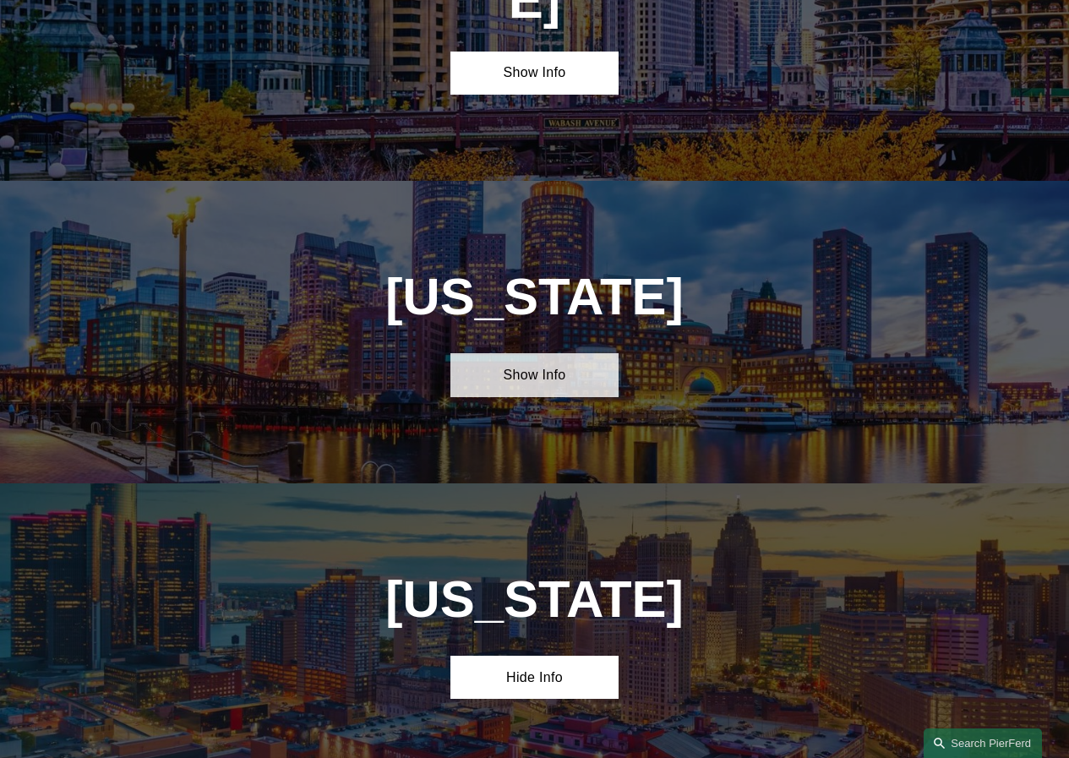
click at [568, 353] on link "Show Info" at bounding box center [533, 374] width 167 height 43
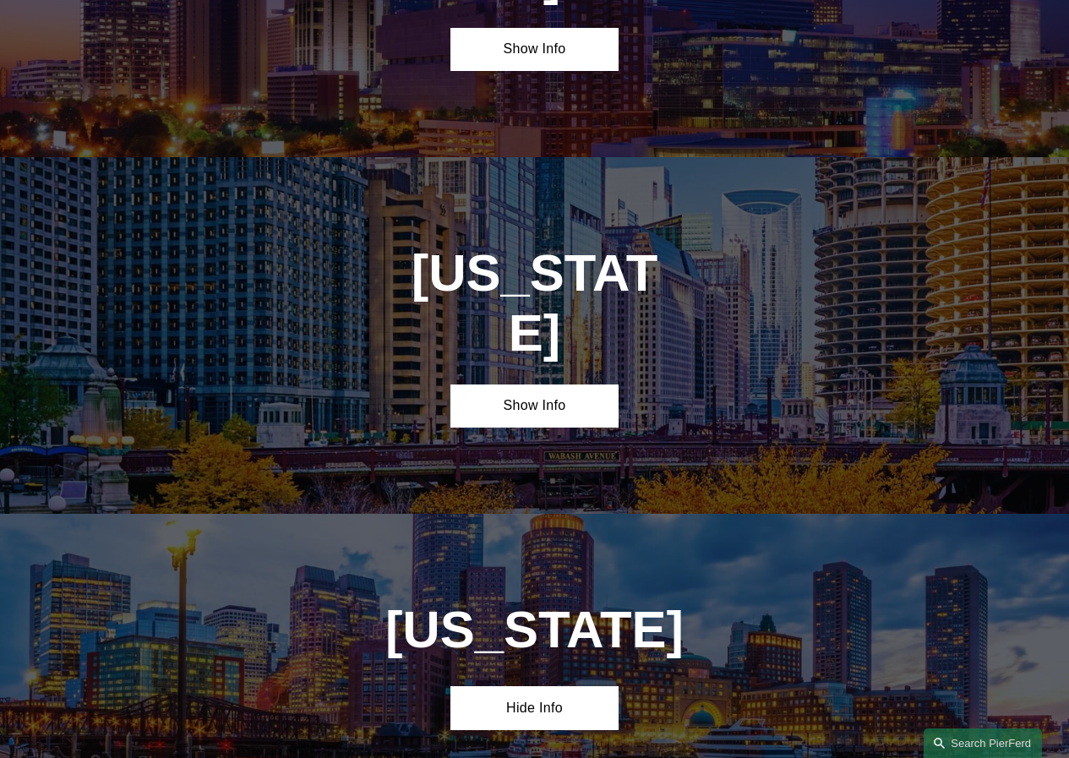
scroll to position [2304, 0]
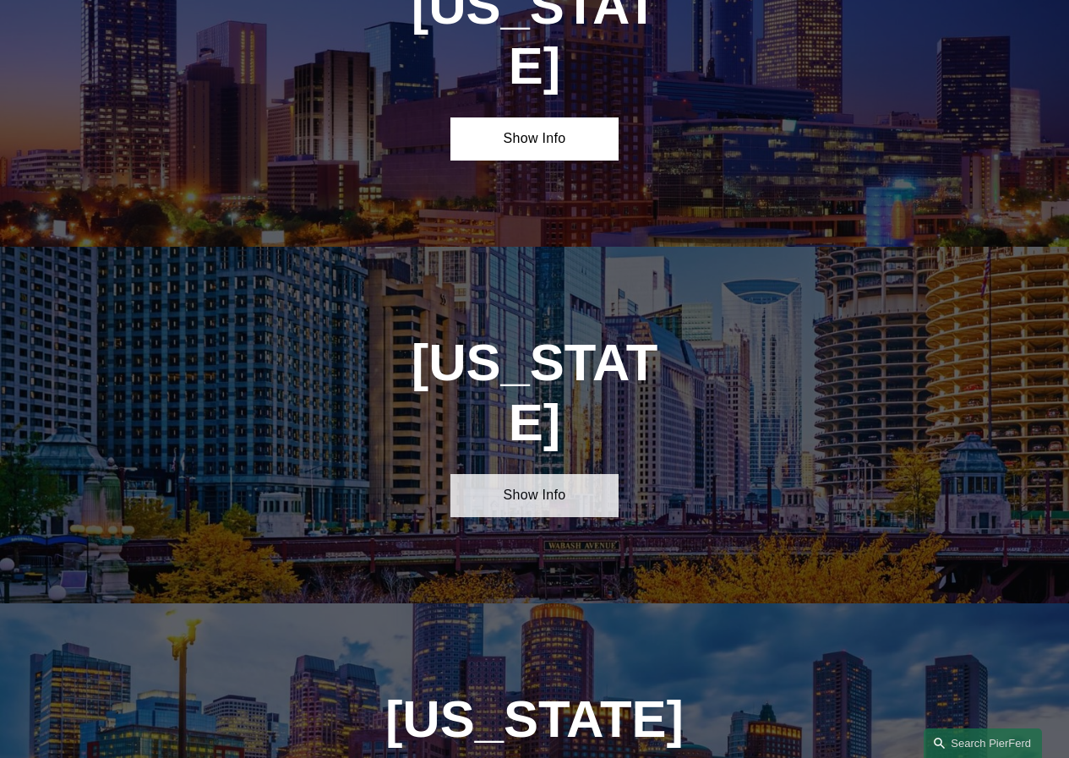
click at [511, 474] on link "Show Info" at bounding box center [533, 495] width 167 height 43
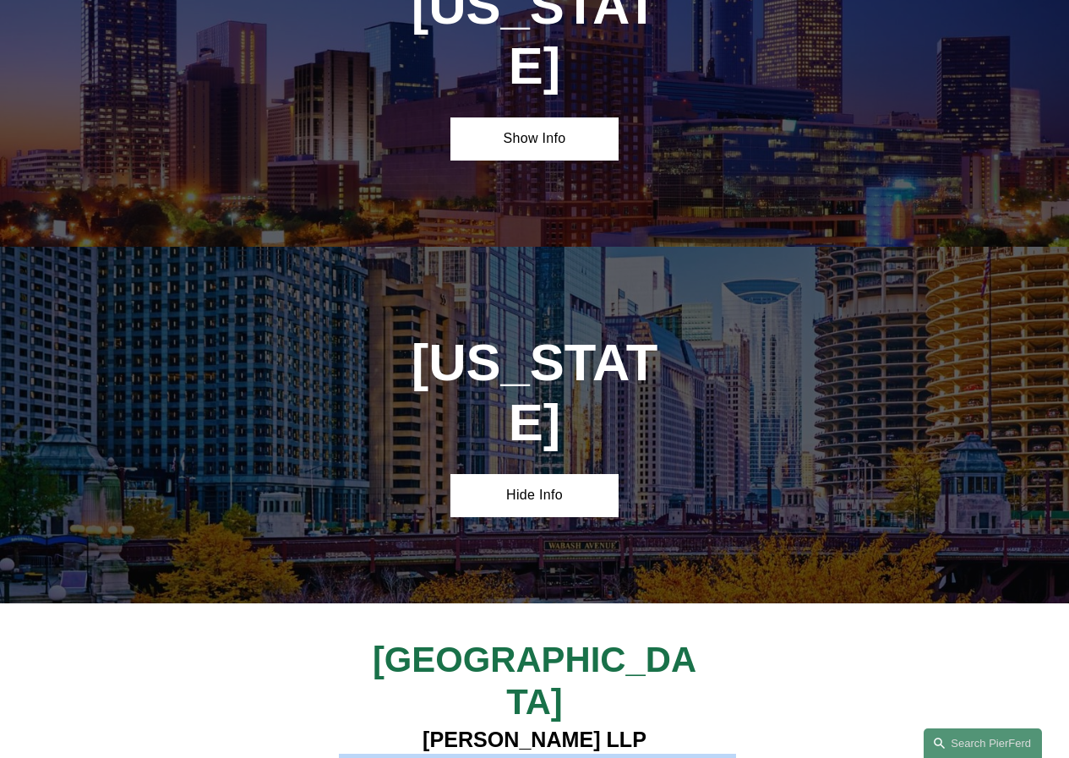
drag, startPoint x: 444, startPoint y: 647, endPoint x: 520, endPoint y: 669, distance: 78.3
click at [525, 727] on h4 "[PERSON_NAME] LLP [STREET_ADDRESS][PERSON_NAME]" at bounding box center [534, 767] width 418 height 81
copy h4 "[STREET_ADDRESS][PERSON_NAME]"
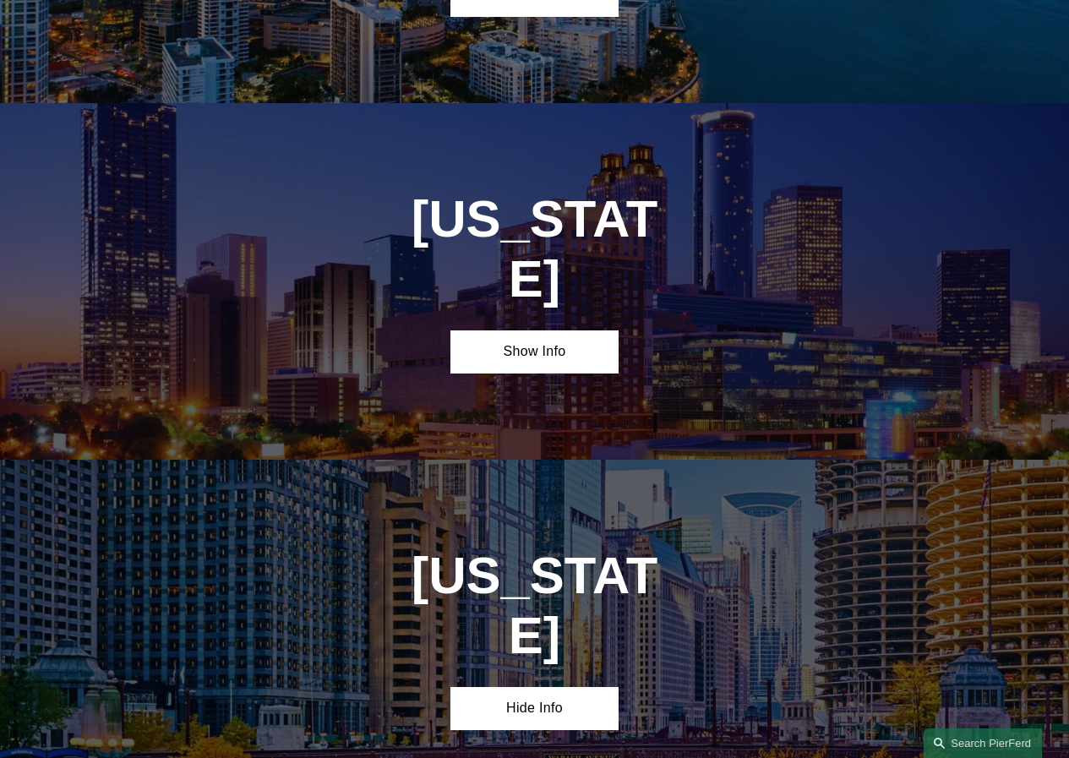
scroll to position [2051, 0]
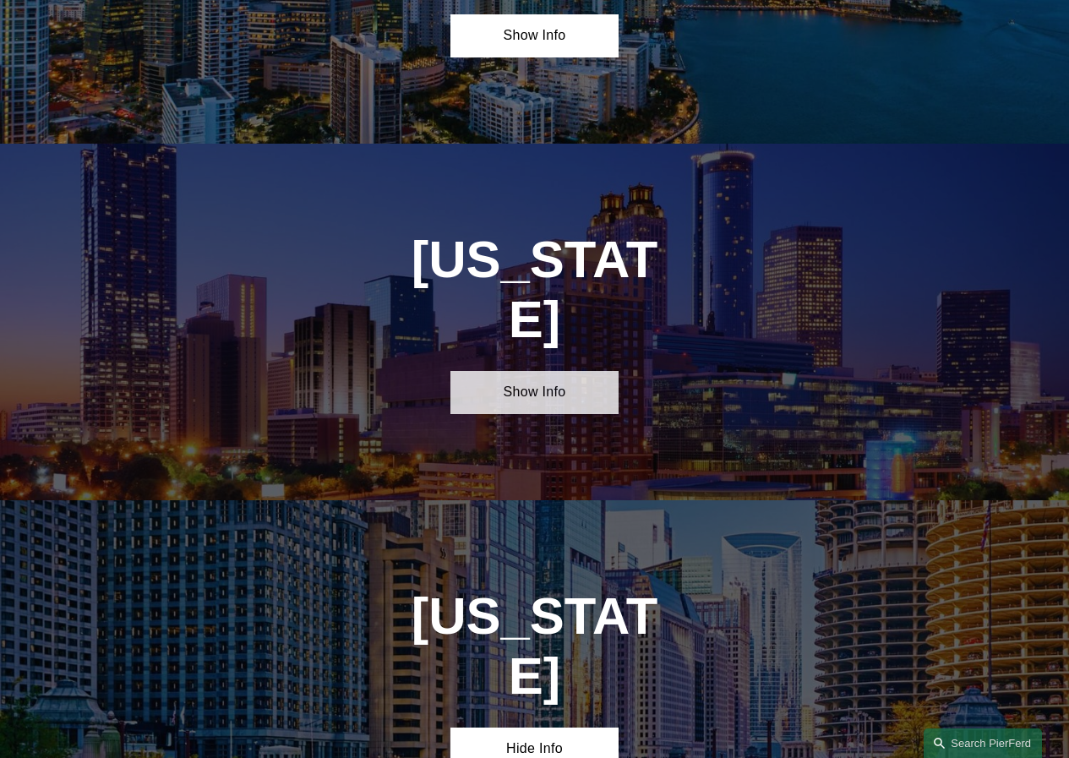
click at [552, 371] on link "Show Info" at bounding box center [533, 392] width 167 height 43
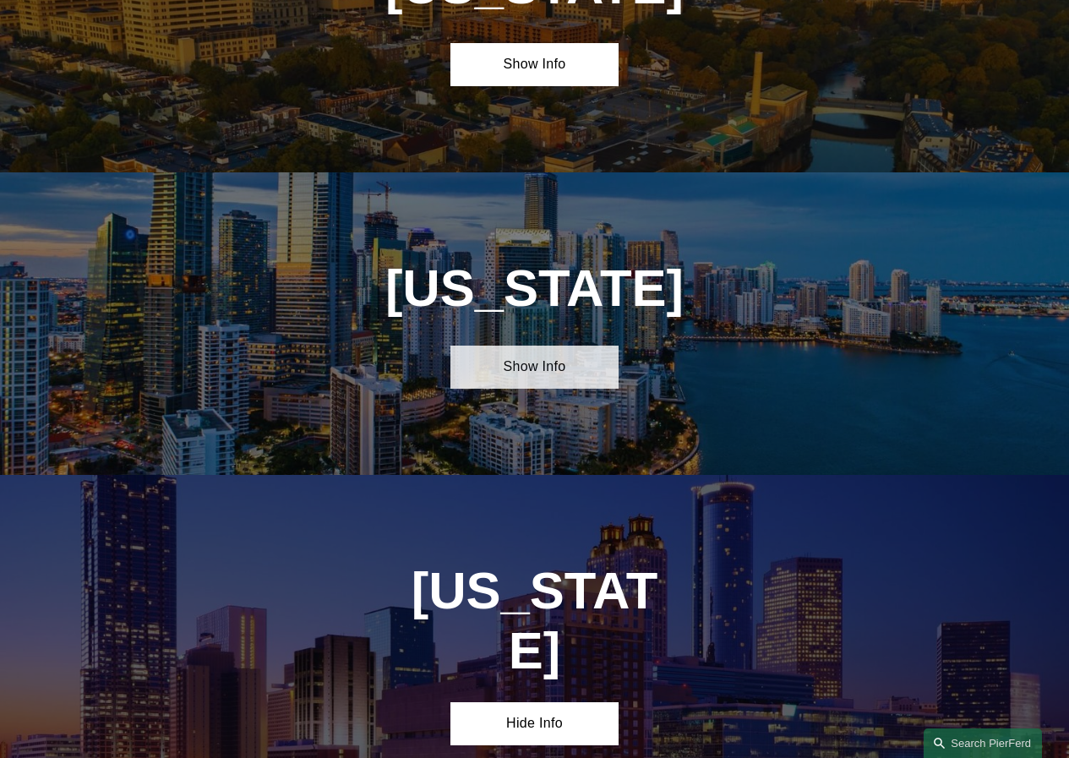
scroll to position [1713, 0]
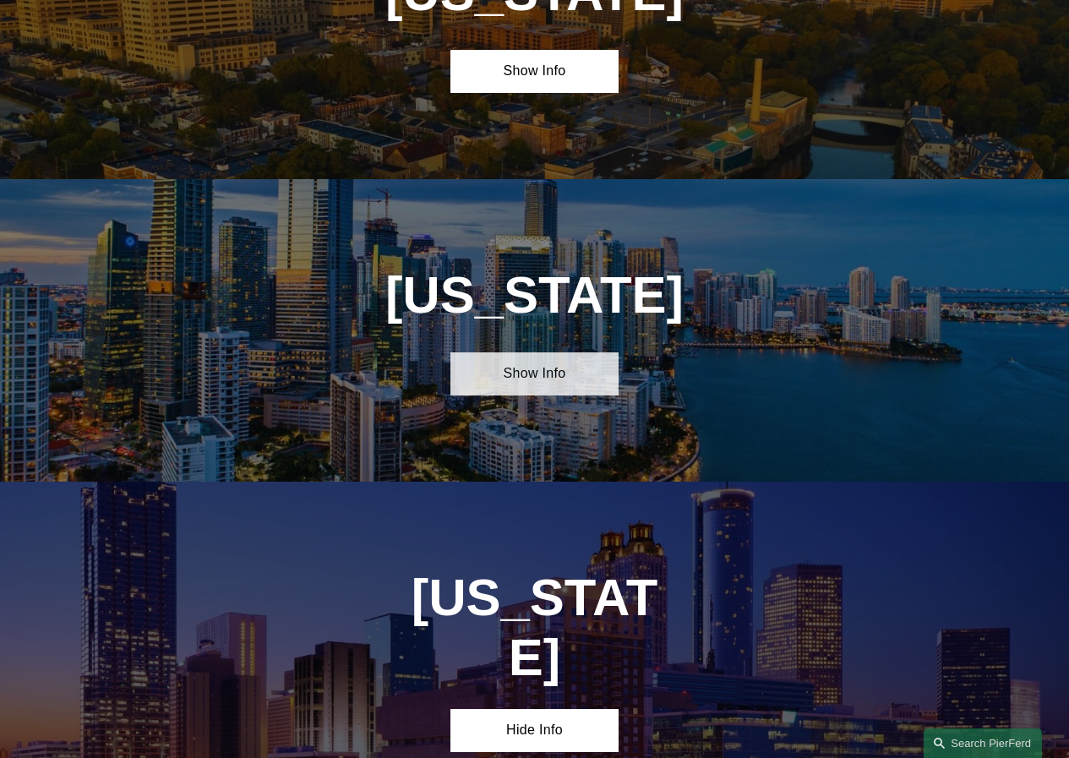
click at [529, 395] on link "Show Info" at bounding box center [533, 373] width 167 height 43
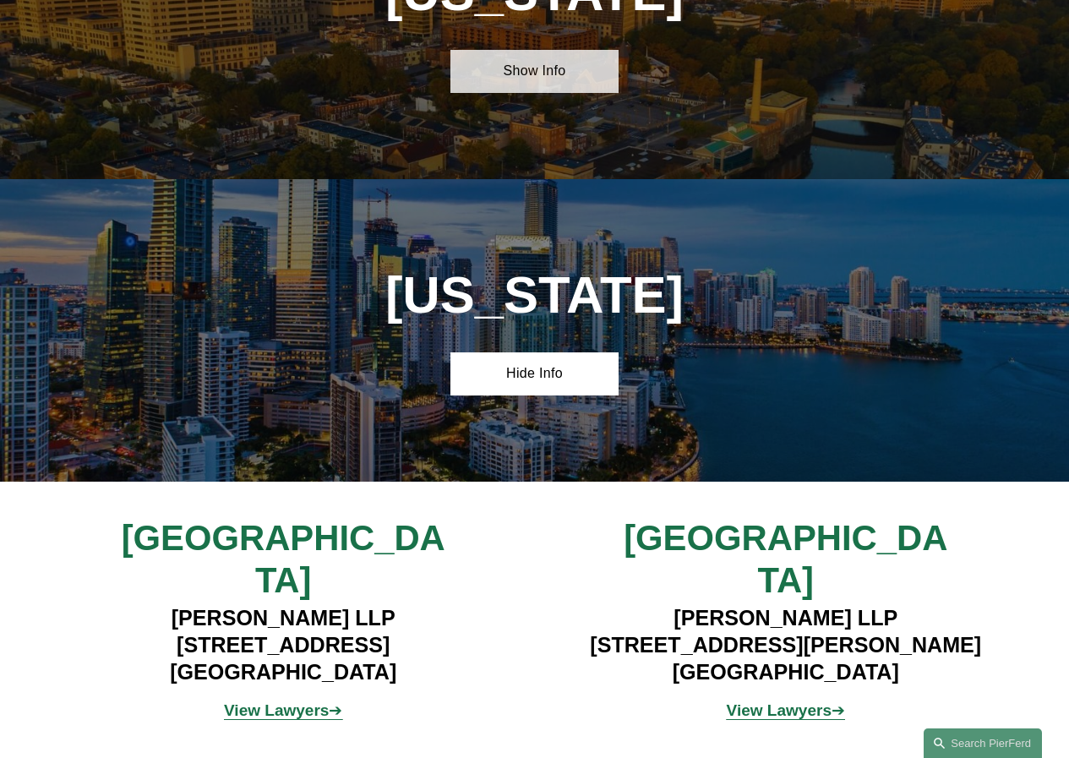
click at [470, 90] on link "Show Info" at bounding box center [533, 71] width 167 height 43
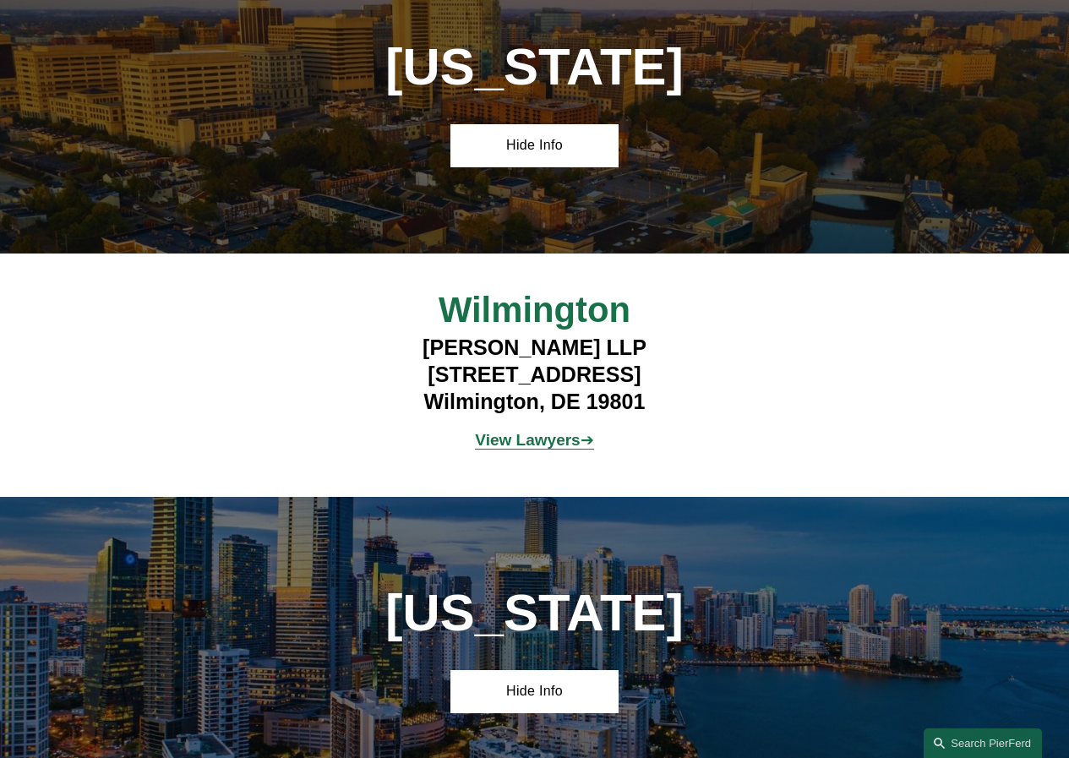
scroll to position [1544, 0]
